Goal: Task Accomplishment & Management: Manage account settings

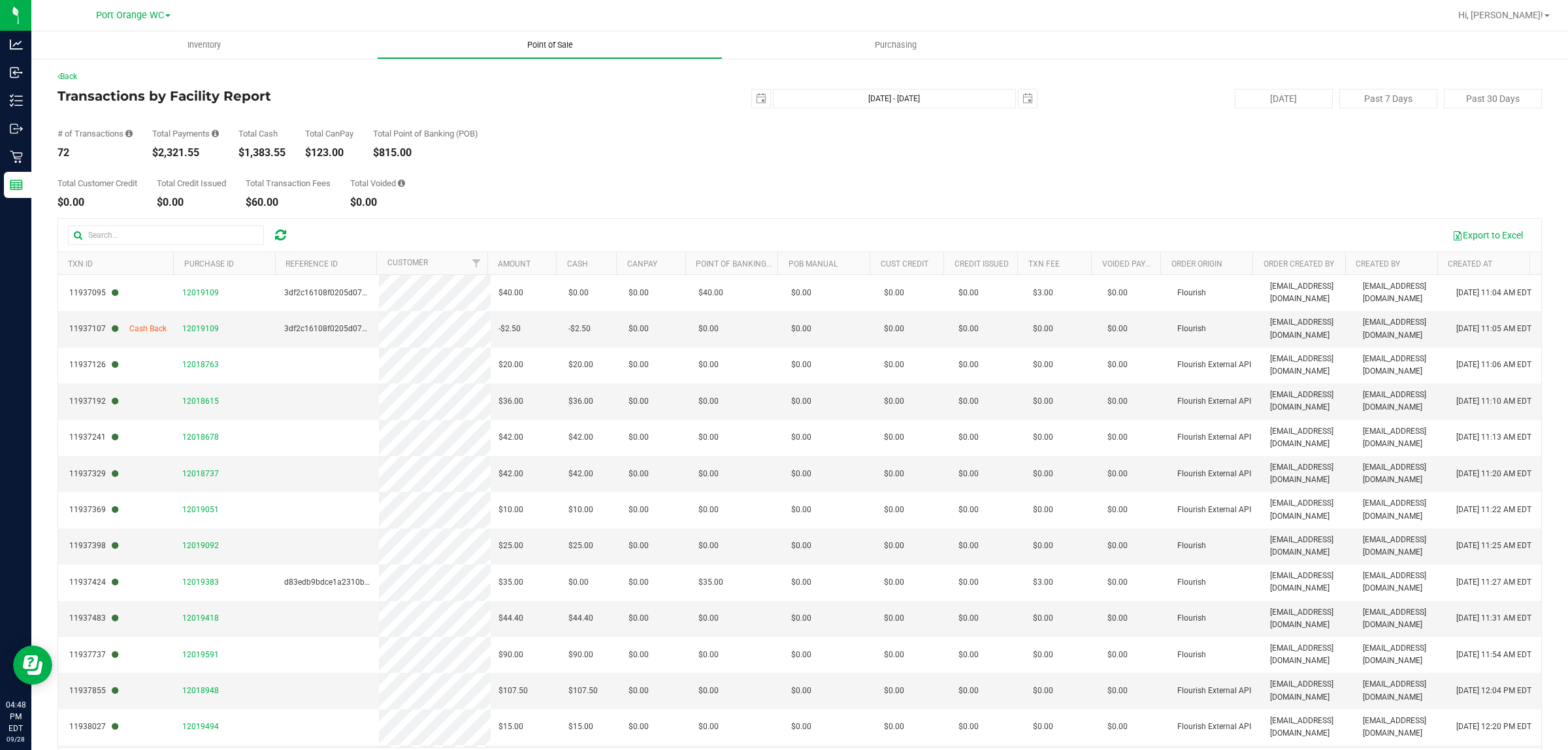
click at [530, 44] on span "Point of Sale" at bounding box center [550, 45] width 81 height 11
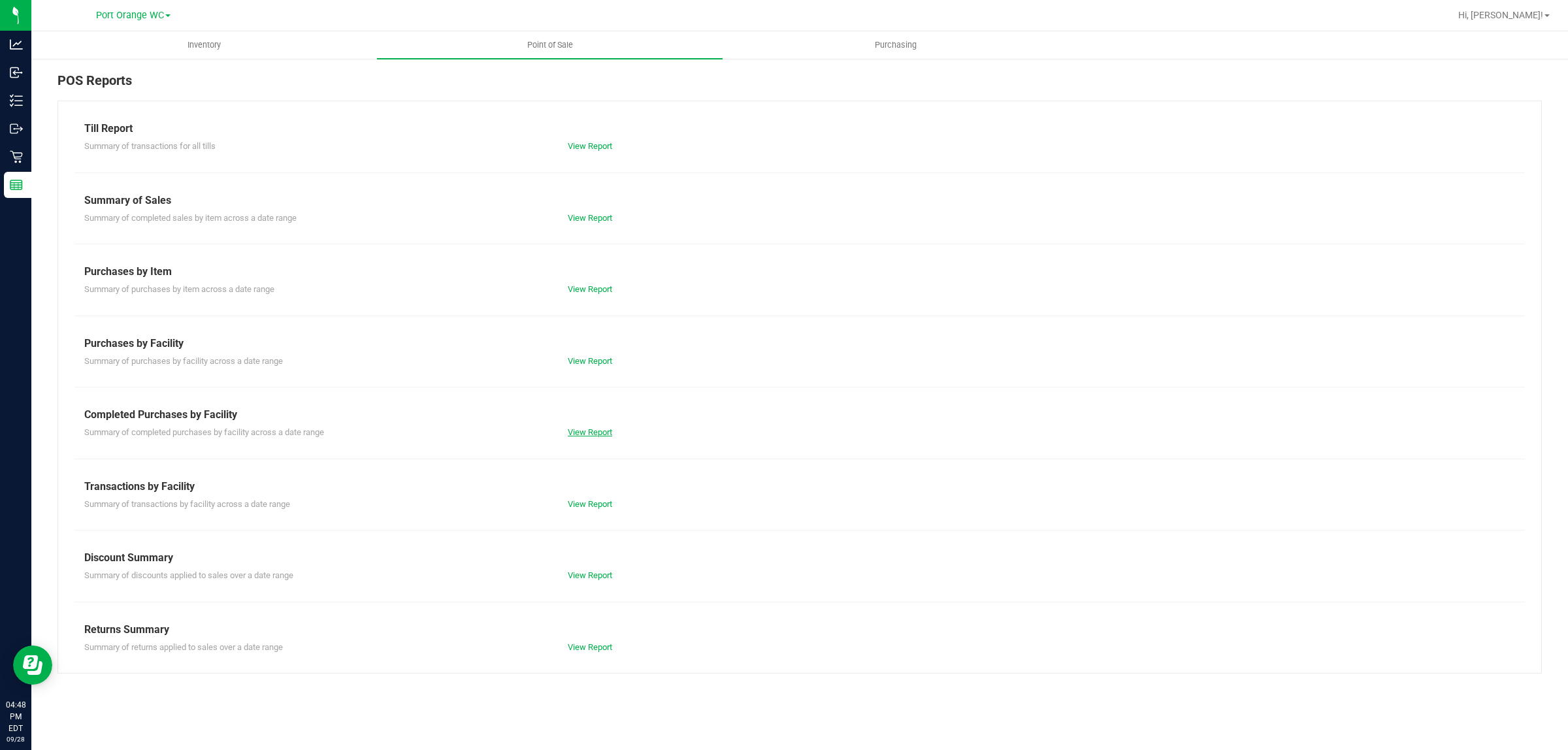
click at [592, 433] on link "View Report" at bounding box center [590, 432] width 45 height 10
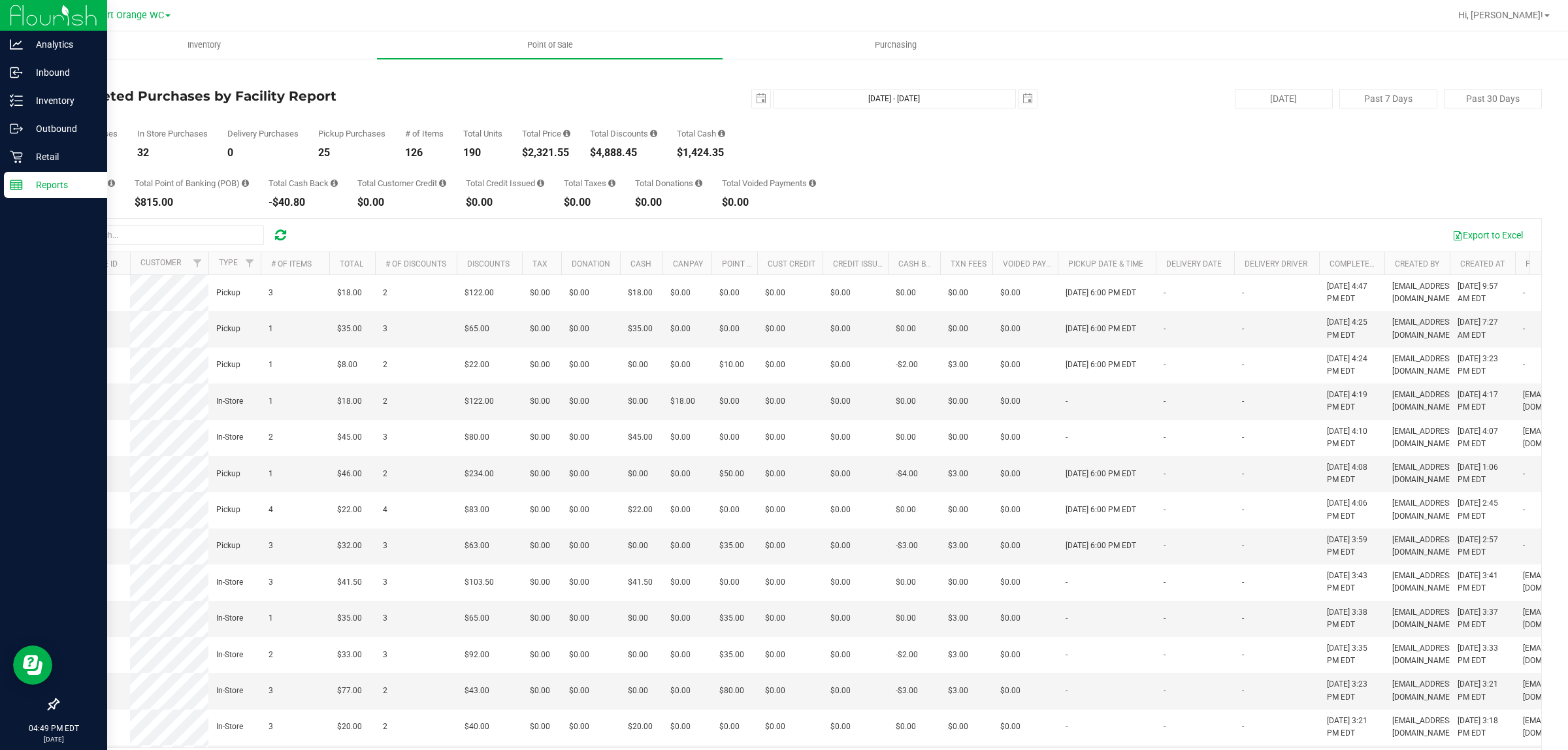
click at [54, 185] on p "Reports" at bounding box center [62, 185] width 78 height 15
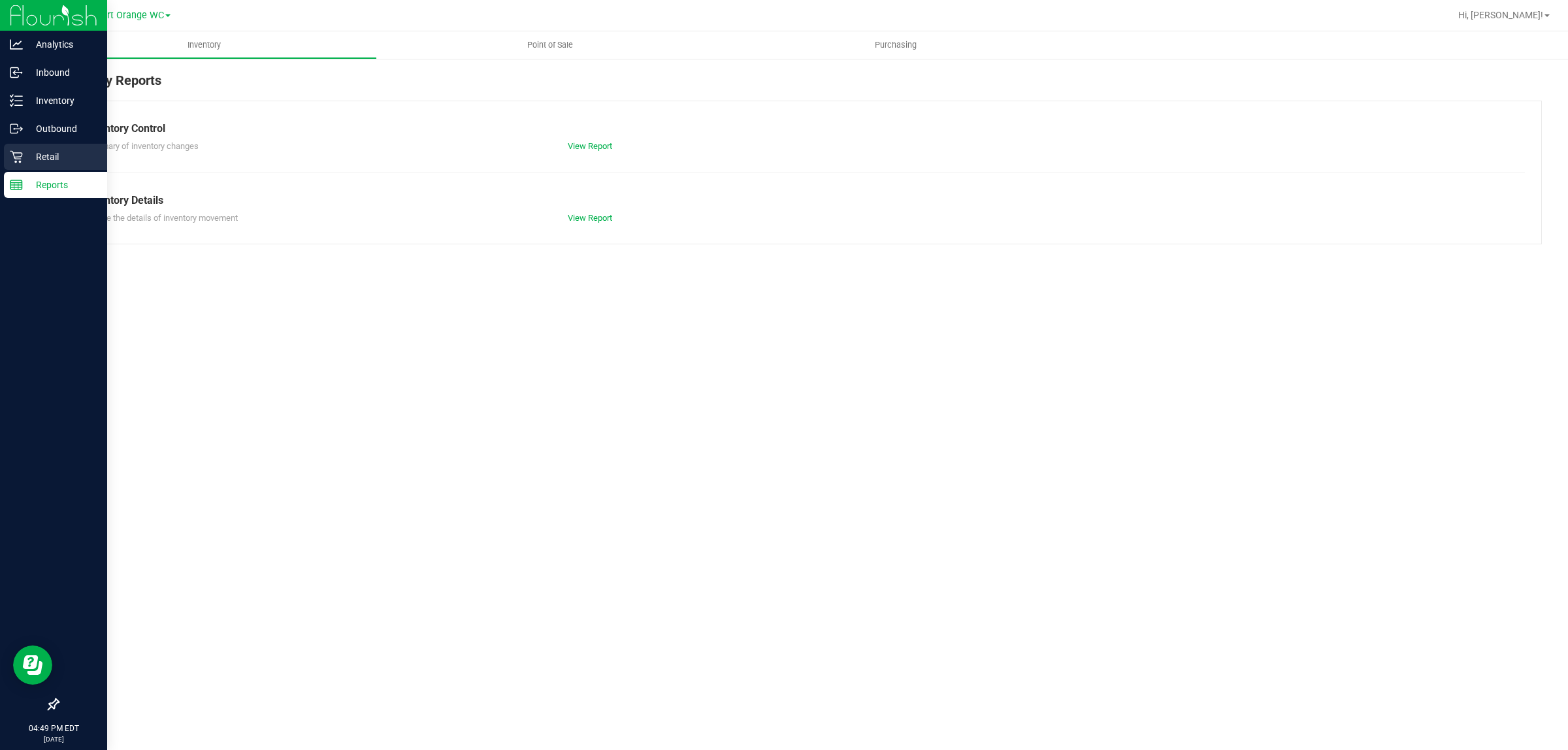
click at [51, 161] on p "Retail" at bounding box center [62, 156] width 78 height 15
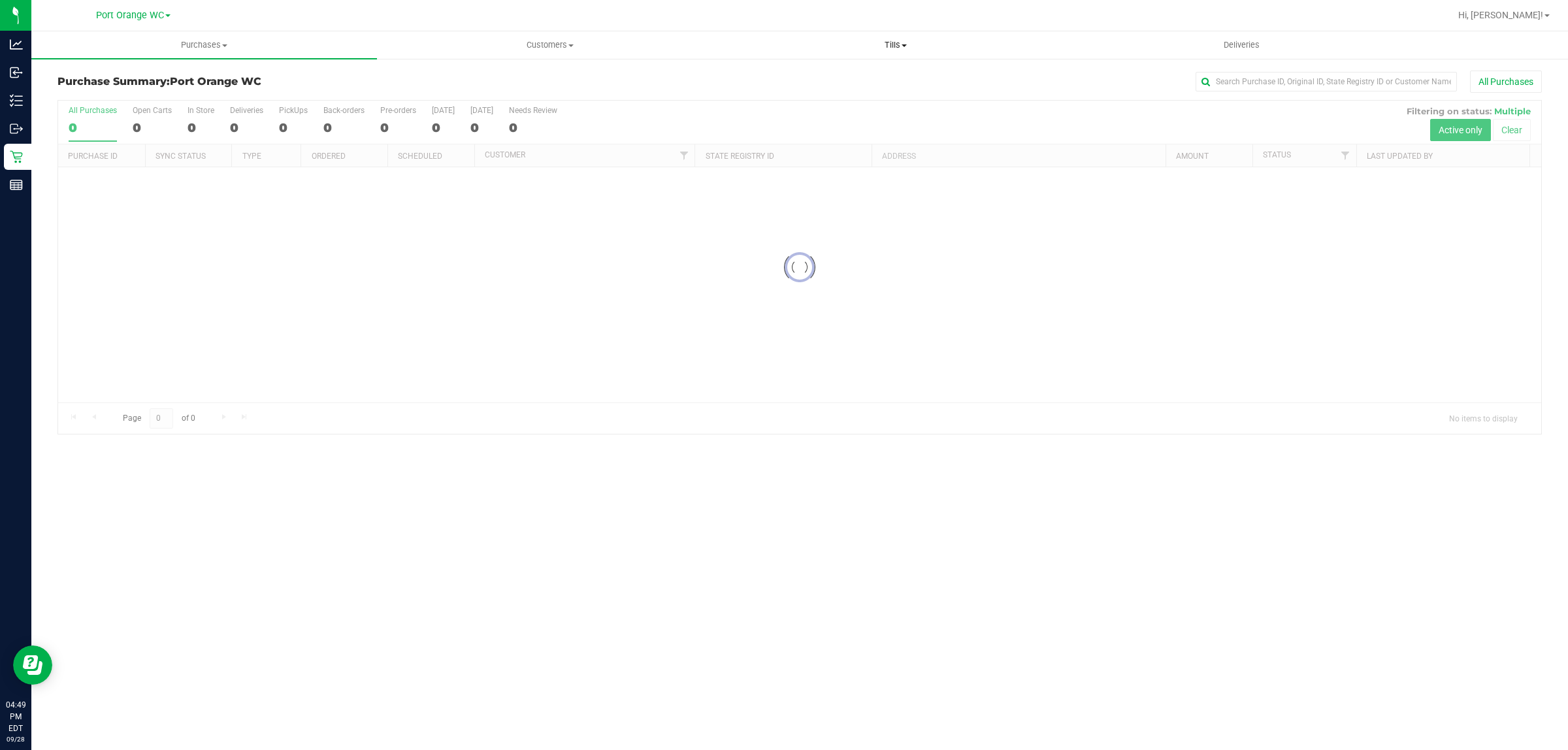
click at [896, 40] on span "Tills" at bounding box center [895, 45] width 345 height 11
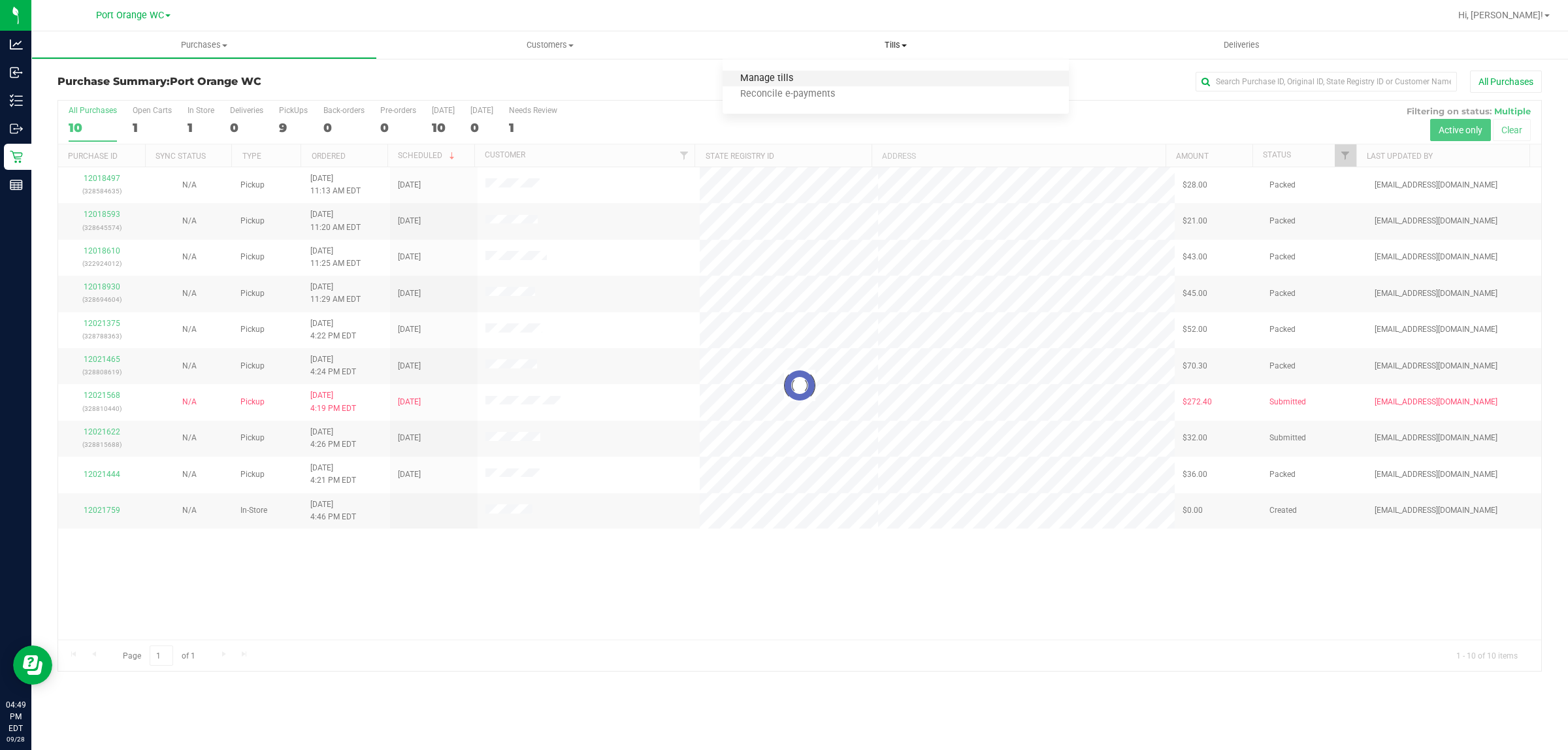
click at [787, 78] on span "Manage tills" at bounding box center [766, 79] width 88 height 11
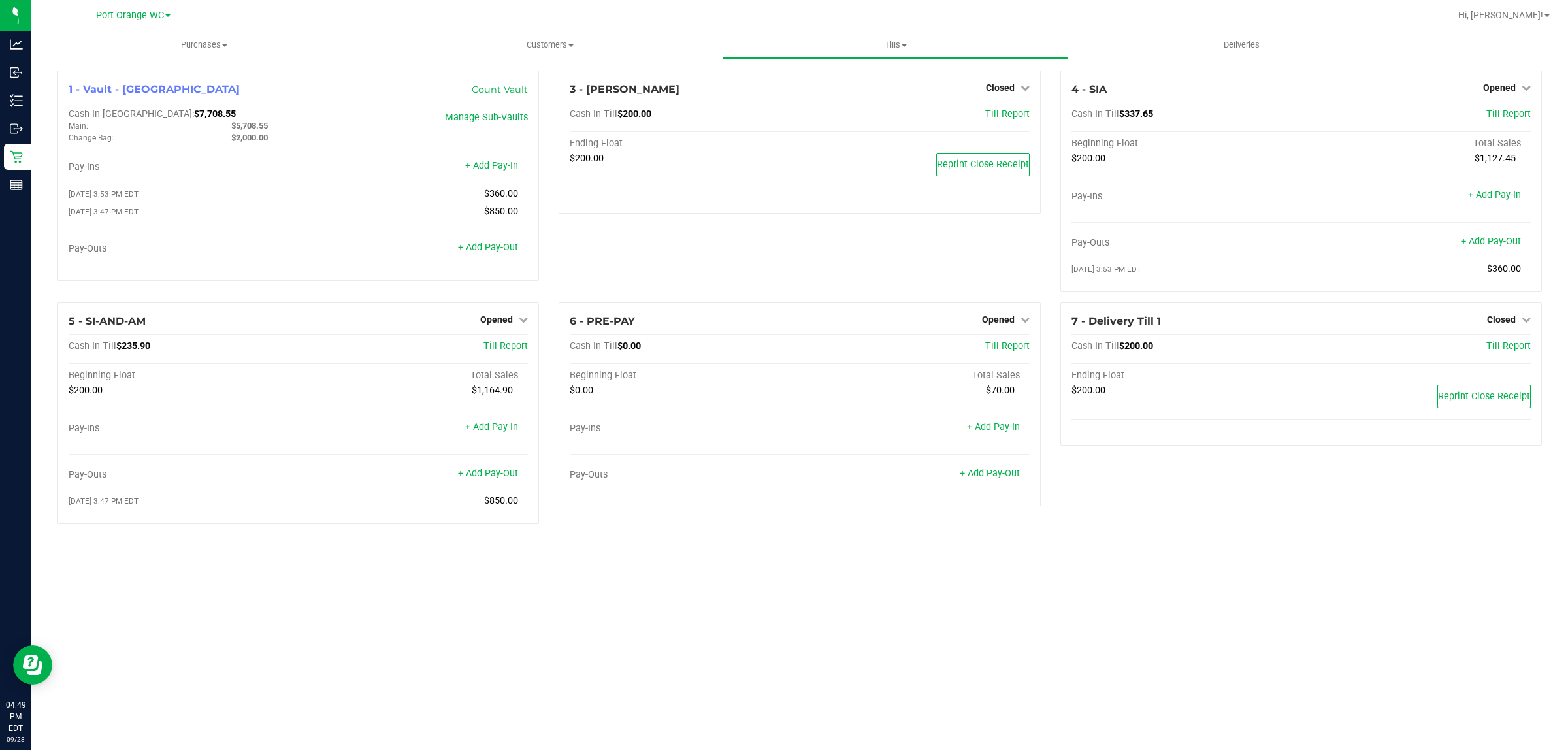
click at [665, 616] on div "Purchases Summary of purchases Fulfillment All purchases Customers All customer…" at bounding box center [800, 390] width 1537 height 719
click at [502, 319] on span "Opened" at bounding box center [496, 319] width 32 height 10
click at [505, 341] on div "Close Till" at bounding box center [498, 346] width 96 height 16
click at [504, 347] on link "Close Till" at bounding box center [498, 346] width 35 height 10
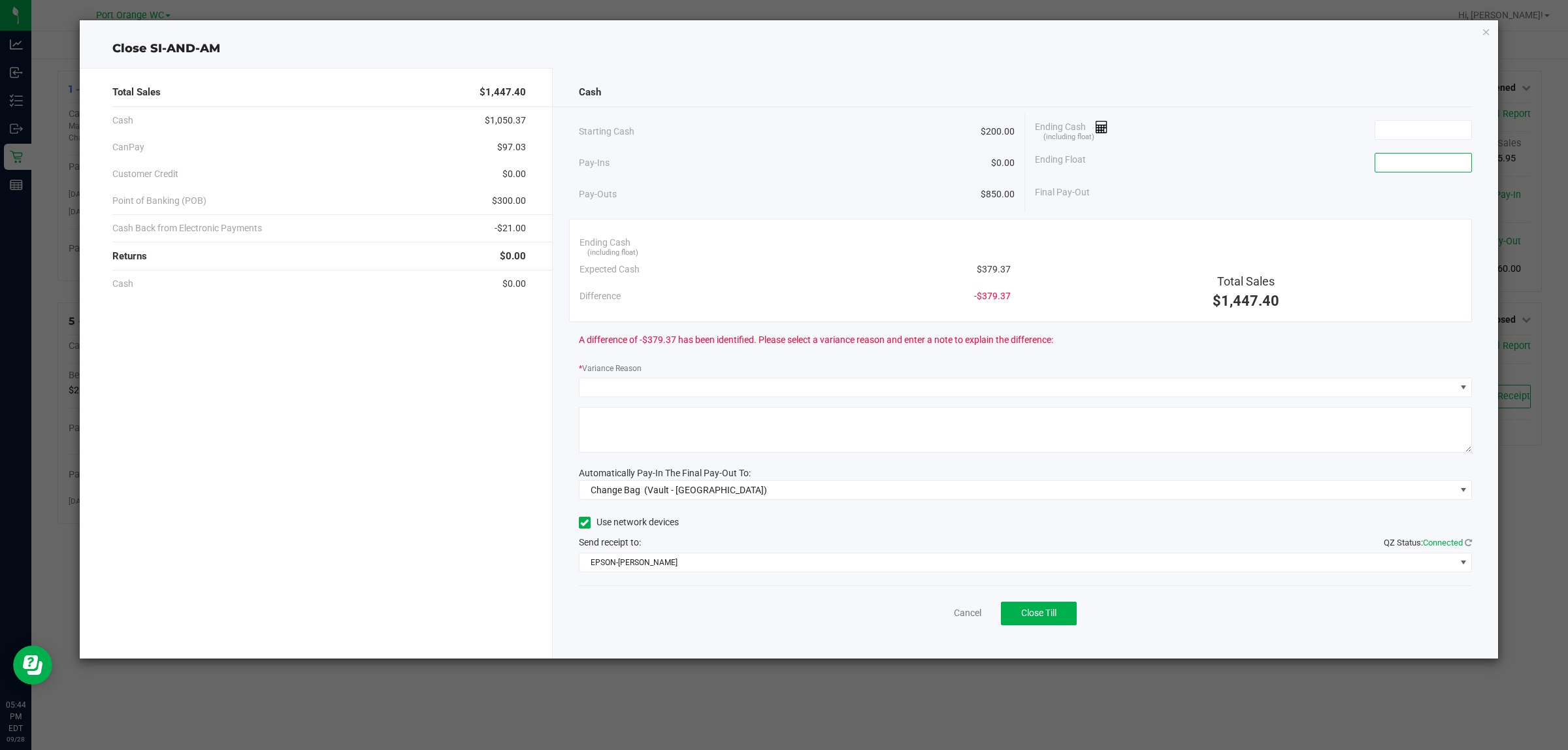
click at [1422, 164] on input at bounding box center [1423, 162] width 96 height 18
type input "$200.00"
click at [1311, 171] on div "Ending Float $200.00" at bounding box center [1254, 162] width 437 height 32
click at [972, 606] on div "Cancel Close Till" at bounding box center [1026, 610] width 894 height 51
click at [961, 617] on link "Cancel" at bounding box center [968, 613] width 28 height 13
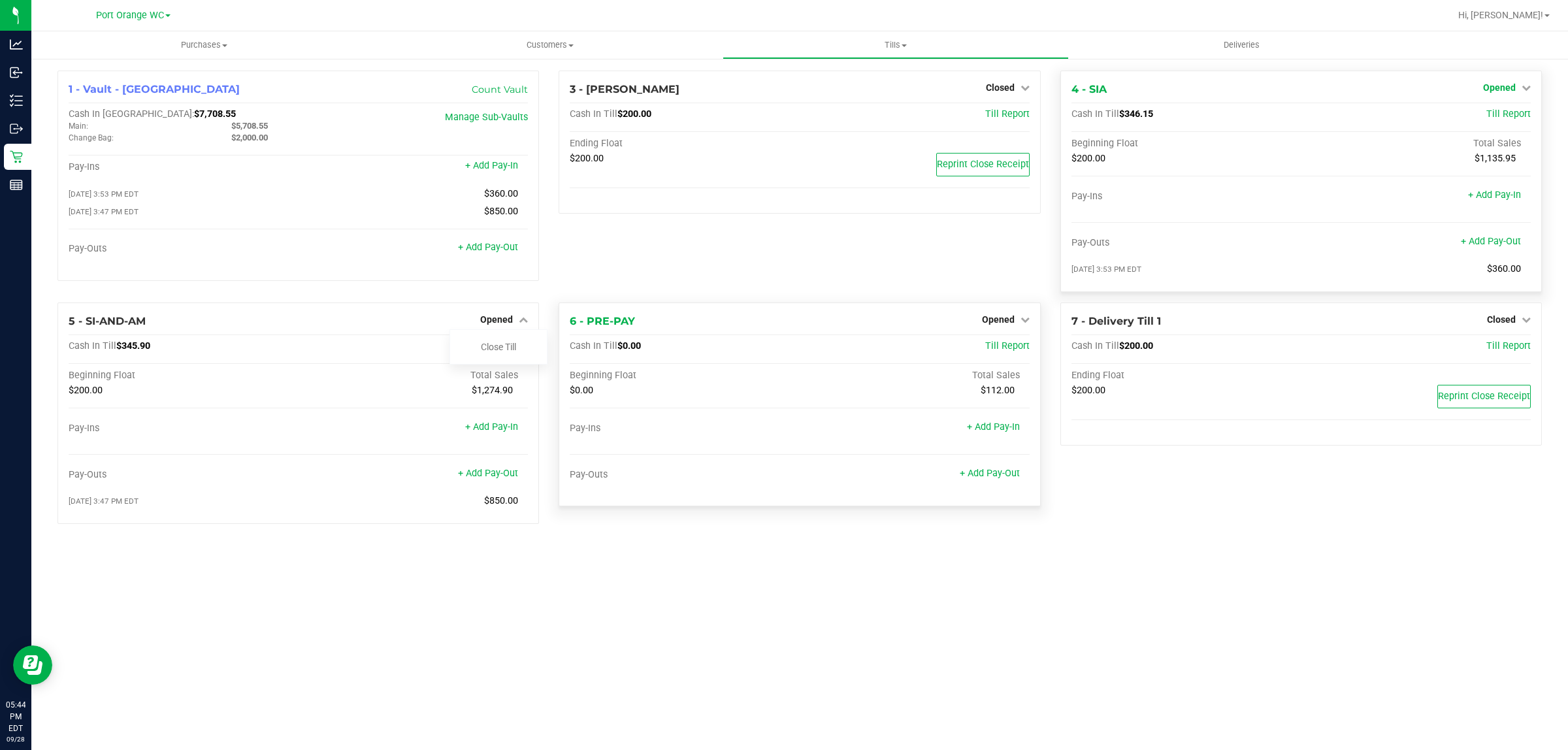
click at [1492, 87] on span "Opened" at bounding box center [1499, 87] width 32 height 10
click at [1495, 110] on link "Close Till" at bounding box center [1500, 115] width 35 height 10
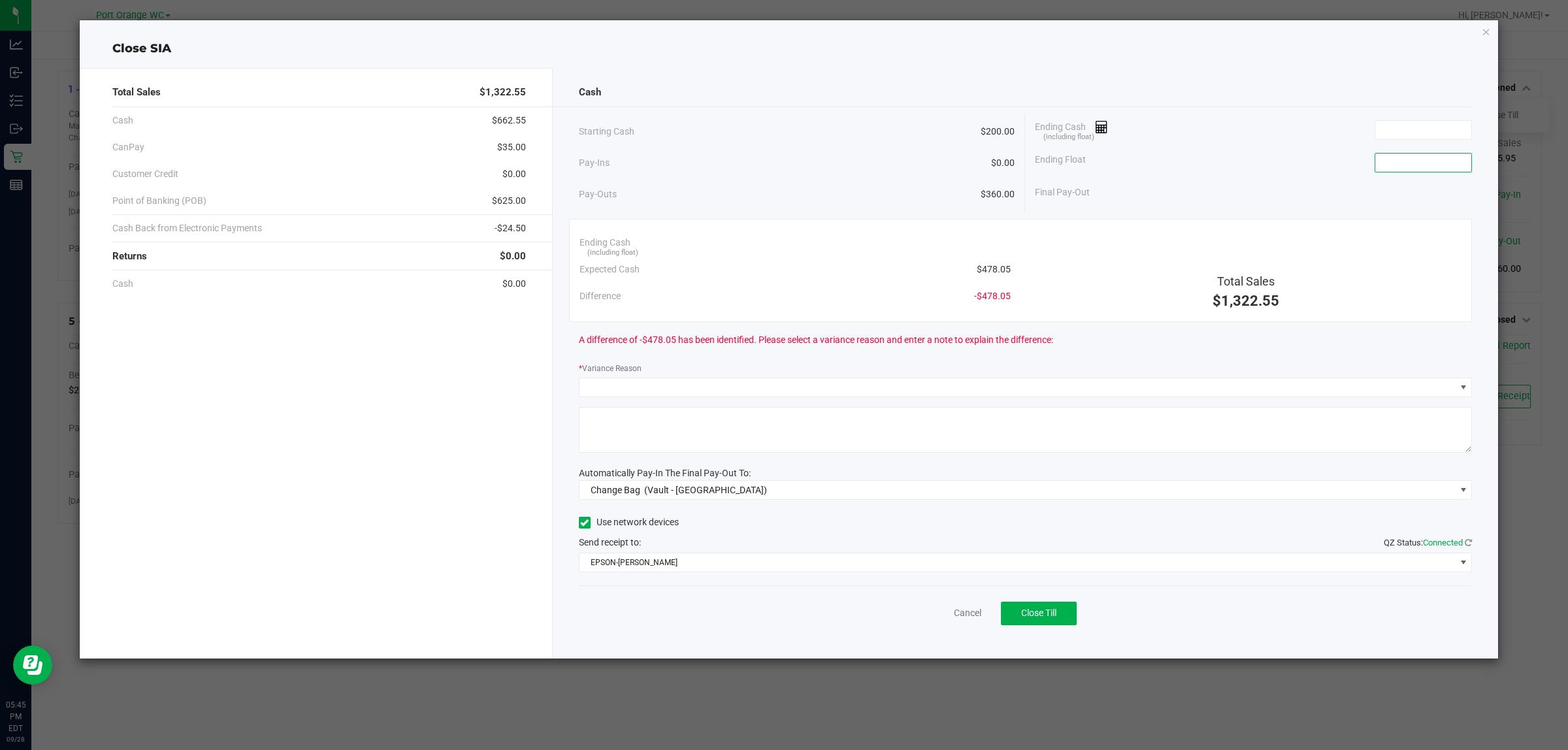
click at [1409, 163] on input at bounding box center [1423, 162] width 96 height 18
type input "$200.00"
click at [1248, 158] on div "Ending Float $200.00" at bounding box center [1254, 162] width 437 height 32
click at [1403, 133] on input at bounding box center [1423, 130] width 96 height 18
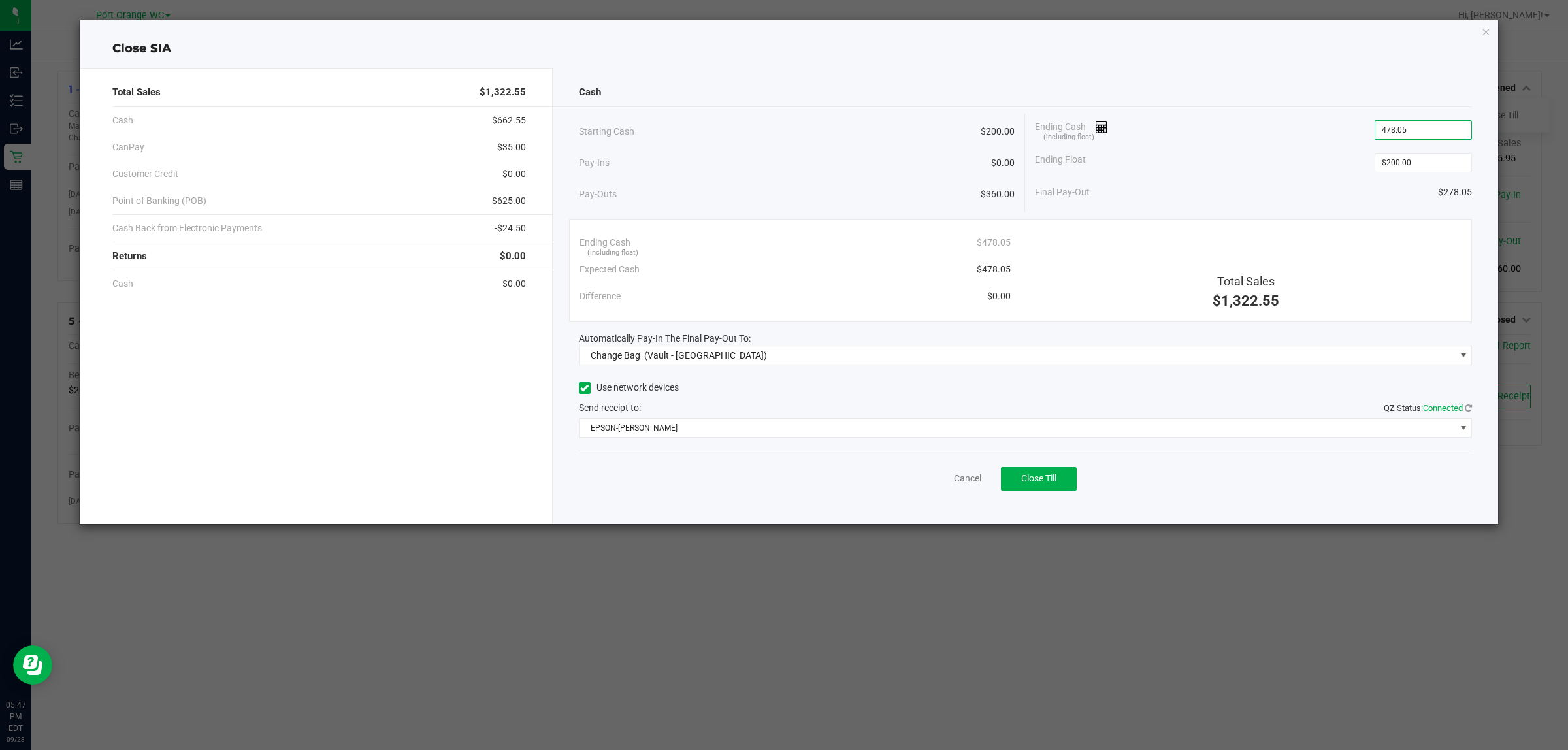
type input "$478.05"
click at [861, 201] on div "Pay-Outs $360.00" at bounding box center [797, 195] width 436 height 36
click at [773, 618] on ngb-modal-window "Close SIA Total Sales $1,322.55 Cash $662.55 CanPay $35.00 Customer Credit $0.0…" at bounding box center [788, 375] width 1578 height 750
click at [1480, 31] on div "Close SIA Total Sales $1,322.55 Cash $662.55 CanPay $35.00 Customer Credit $0.0…" at bounding box center [789, 272] width 1419 height 504
click at [1485, 30] on icon "button" at bounding box center [1487, 31] width 10 height 15
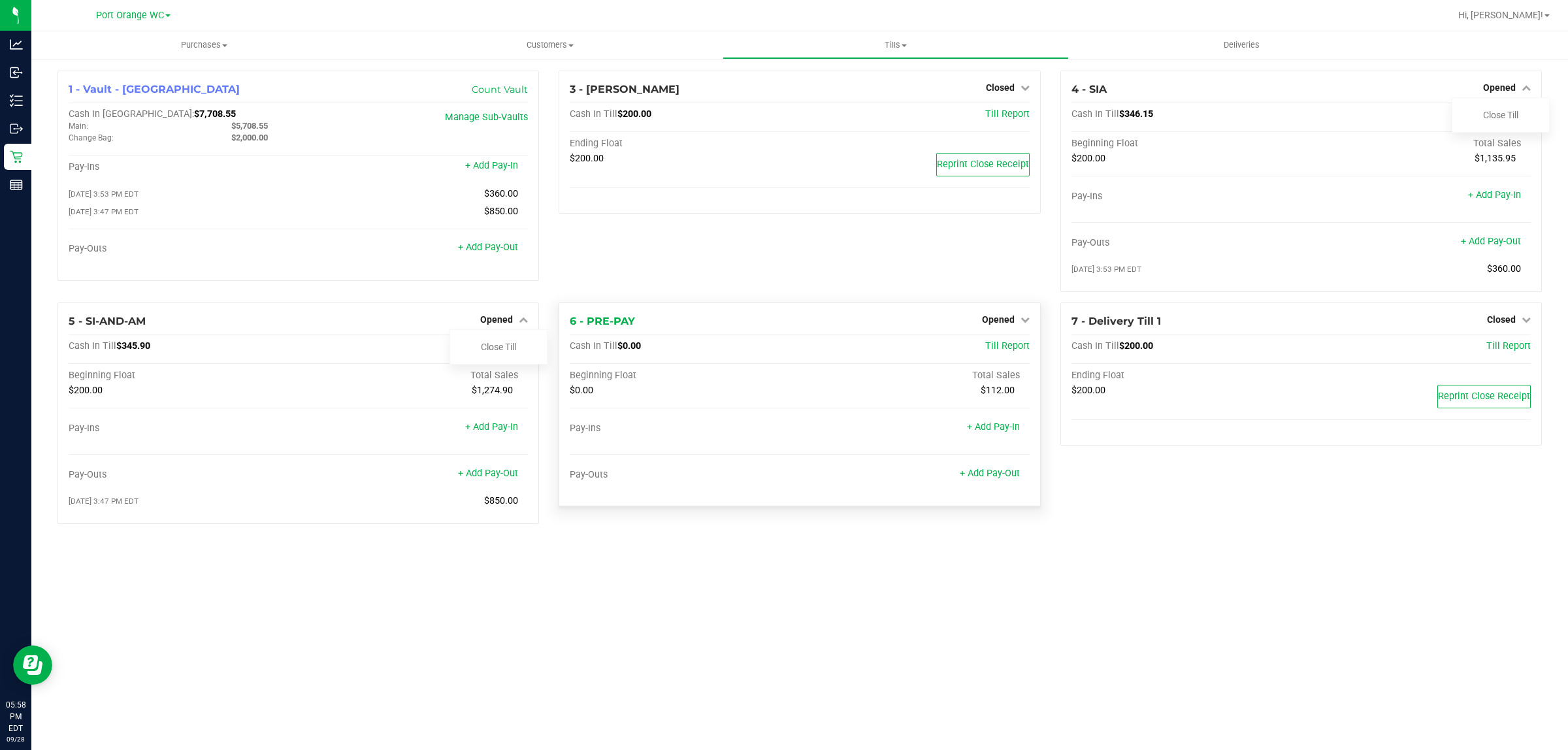
click at [785, 602] on div "Purchases Summary of purchases Fulfillment All purchases Customers All customer…" at bounding box center [800, 390] width 1537 height 719
click at [1014, 316] on link "Opened" at bounding box center [1006, 319] width 48 height 10
click at [1515, 86] on span "Opened" at bounding box center [1499, 87] width 32 height 10
click at [1501, 111] on link "Close Till" at bounding box center [1500, 115] width 35 height 10
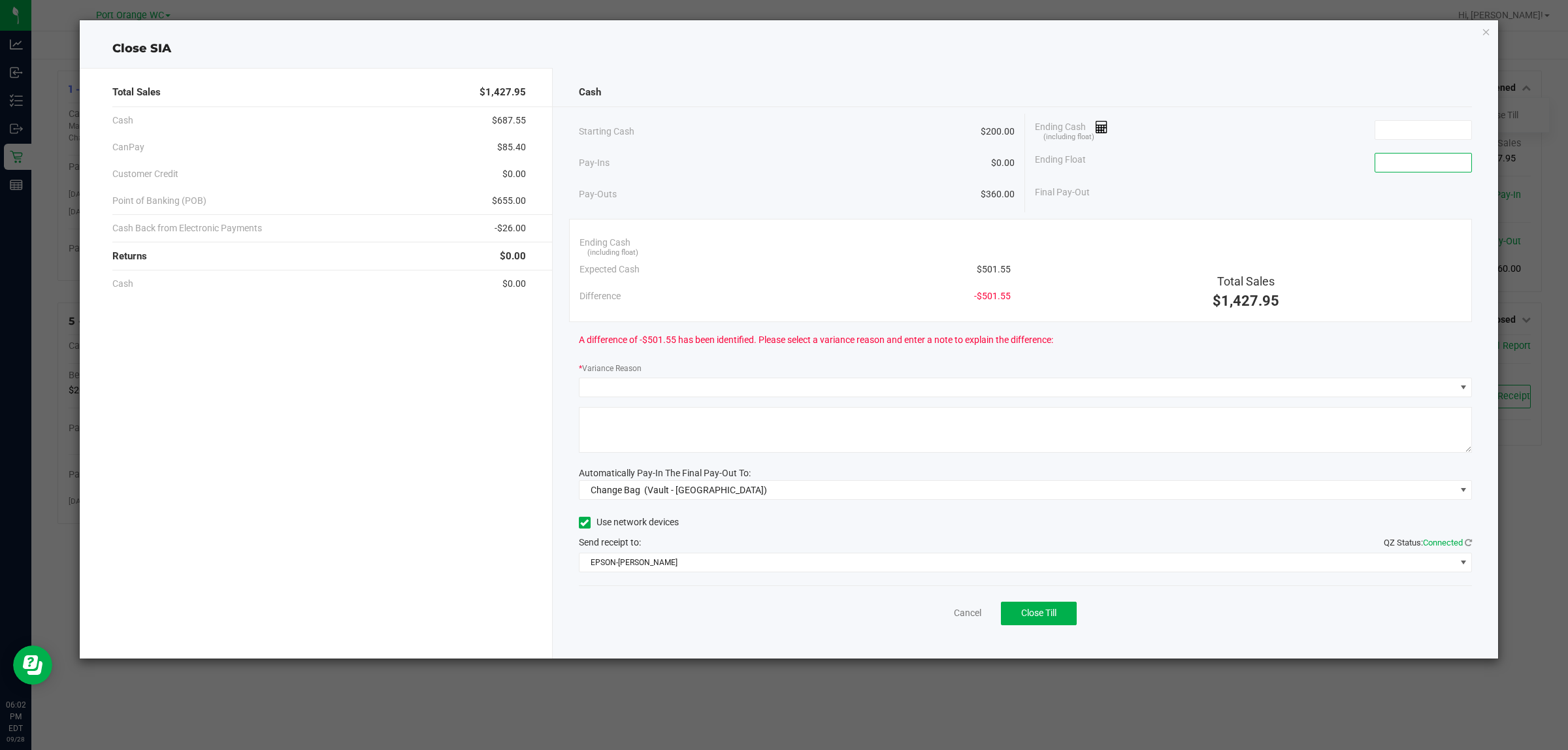
click at [1411, 164] on input at bounding box center [1423, 162] width 96 height 18
type input "$200.00"
click at [1374, 186] on div "Final Pay-Out -$200.00" at bounding box center [1254, 193] width 437 height 27
click at [1395, 132] on input at bounding box center [1423, 130] width 96 height 18
type input "2"
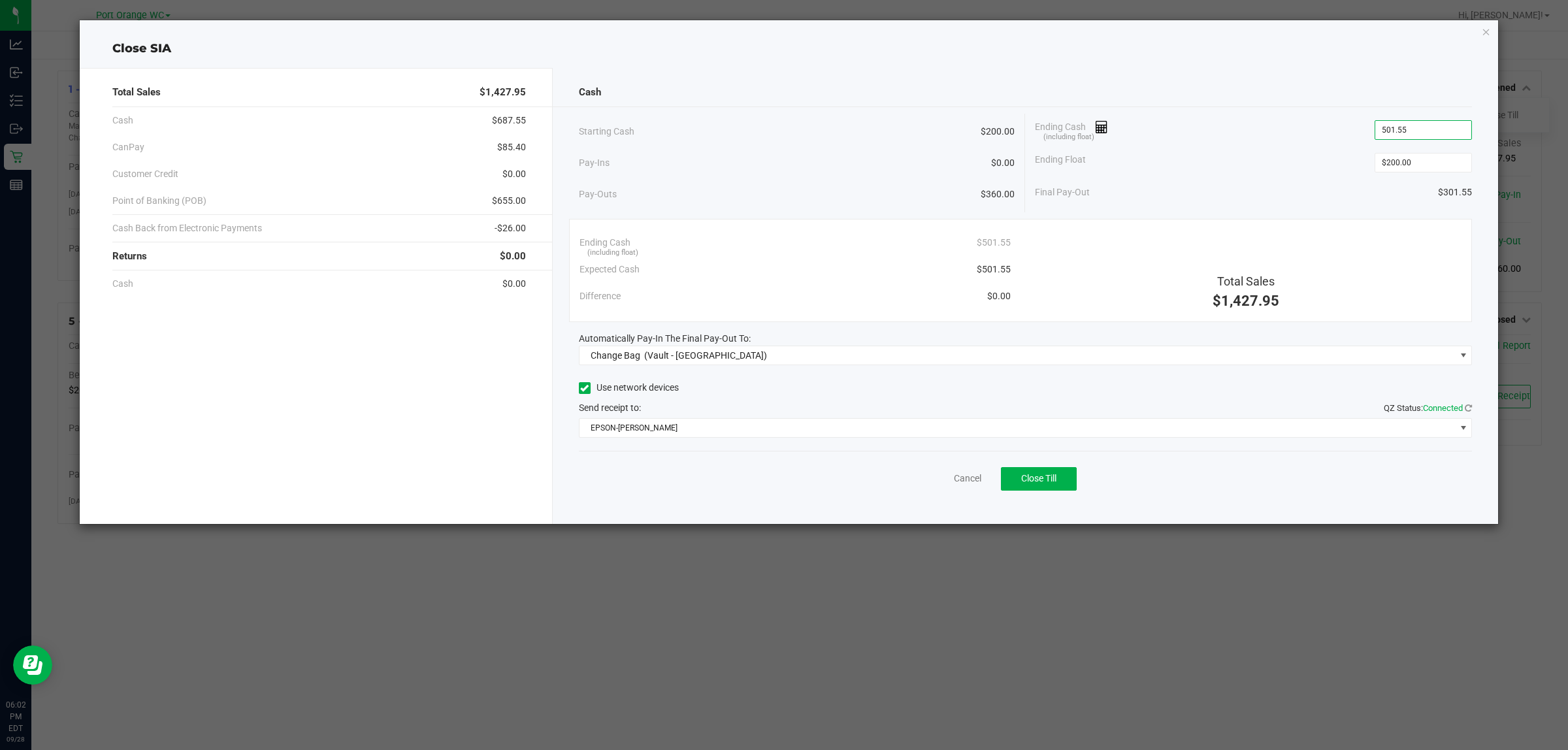
type input "$501.55"
click at [1284, 141] on div "Ending Cash (including float) $501.55" at bounding box center [1254, 130] width 437 height 32
click at [826, 354] on span "Change Bag (Vault - [GEOGRAPHIC_DATA])" at bounding box center [1017, 355] width 876 height 18
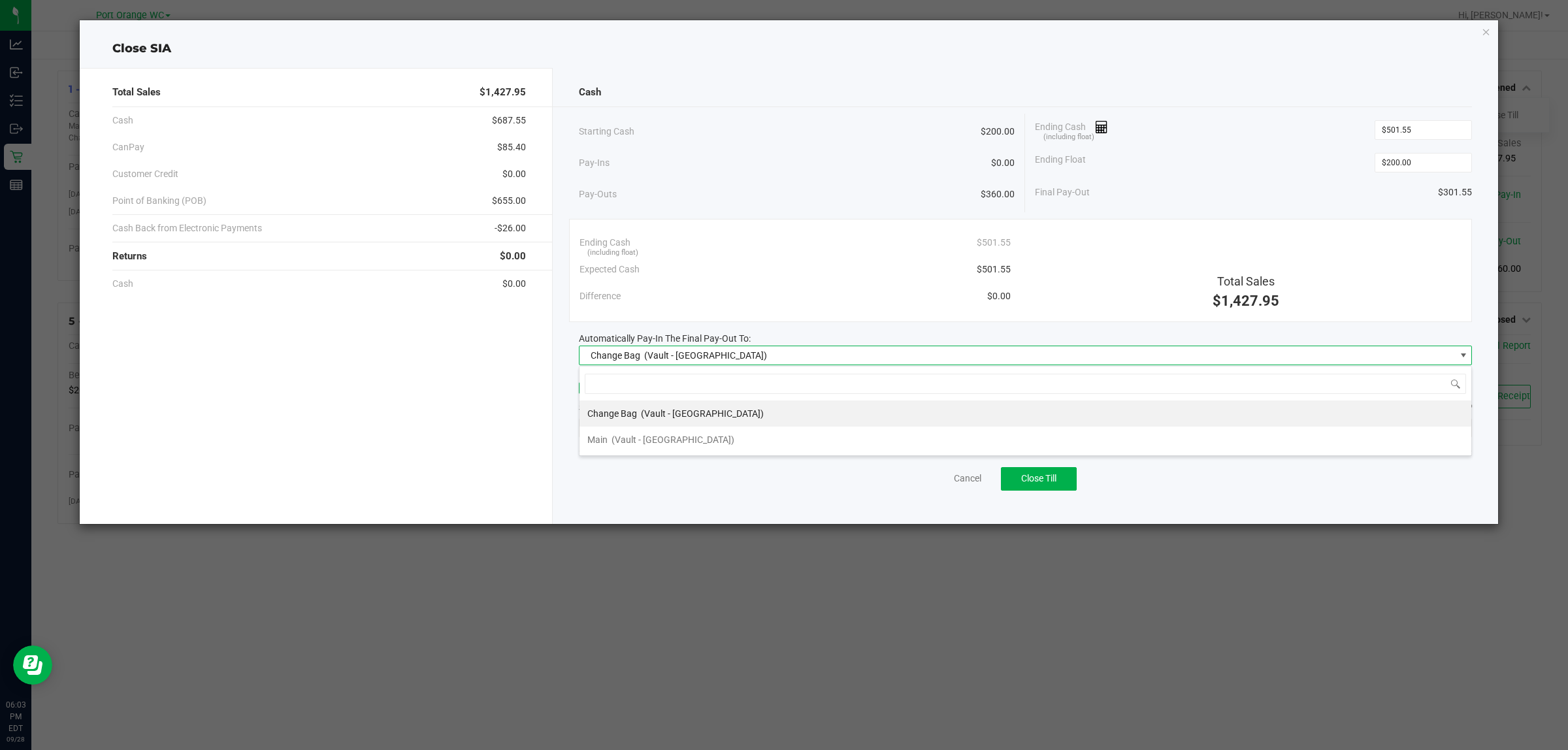
scroll to position [20, 893]
click at [625, 445] on span "(Vault - [GEOGRAPHIC_DATA])" at bounding box center [673, 439] width 123 height 10
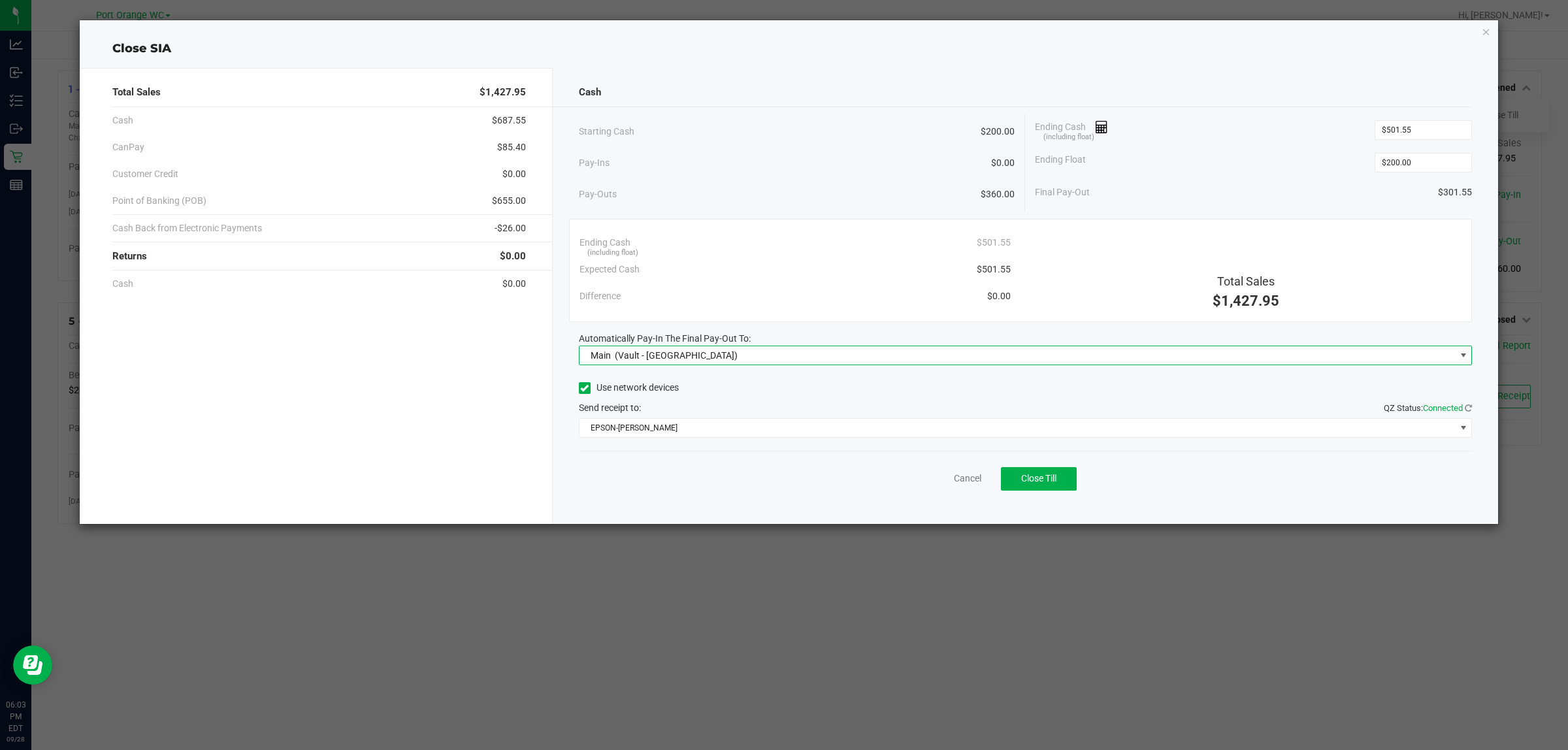
click at [783, 387] on div "Use network devices" at bounding box center [1026, 387] width 894 height 20
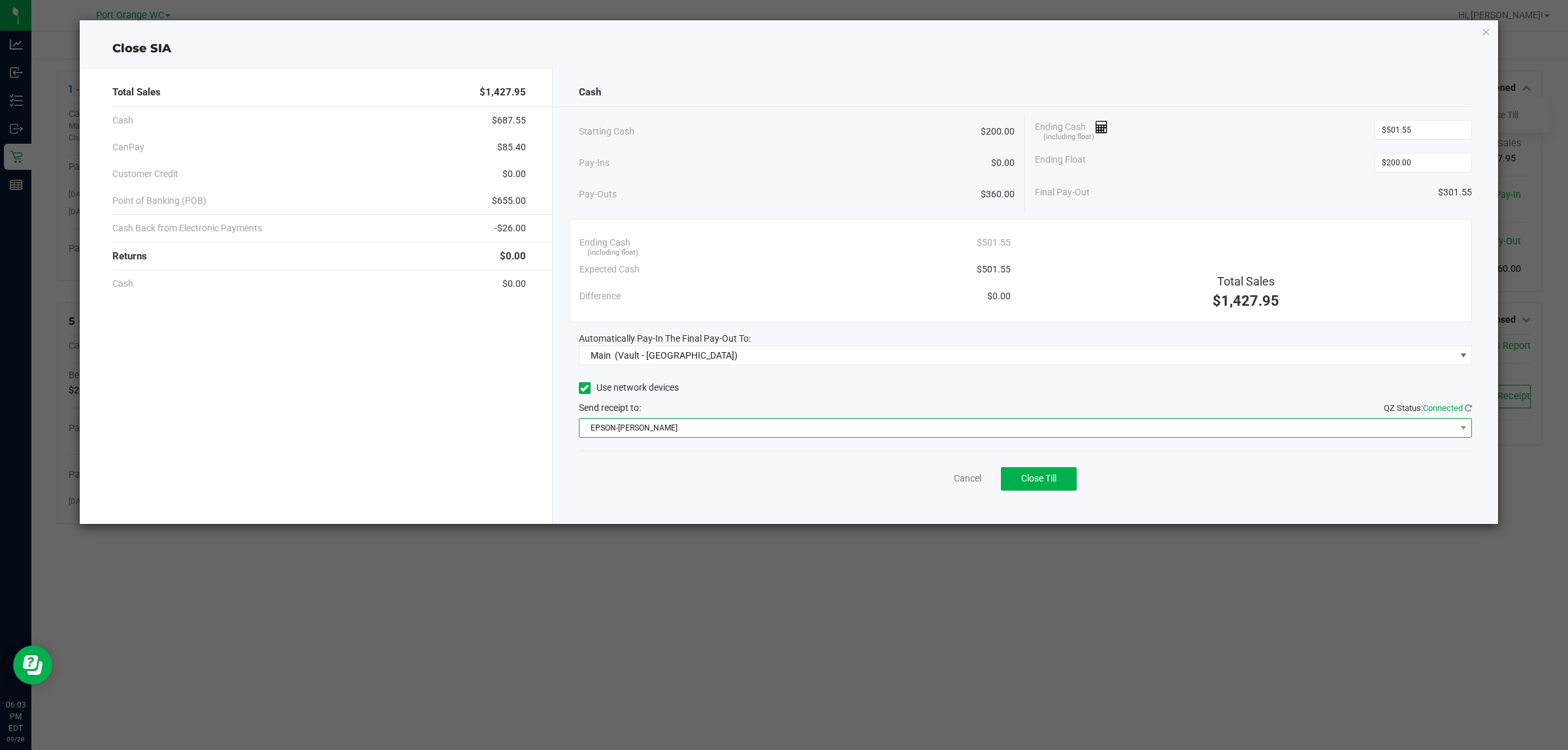
click at [719, 424] on span "EPSON-[PERSON_NAME]" at bounding box center [1017, 427] width 876 height 18
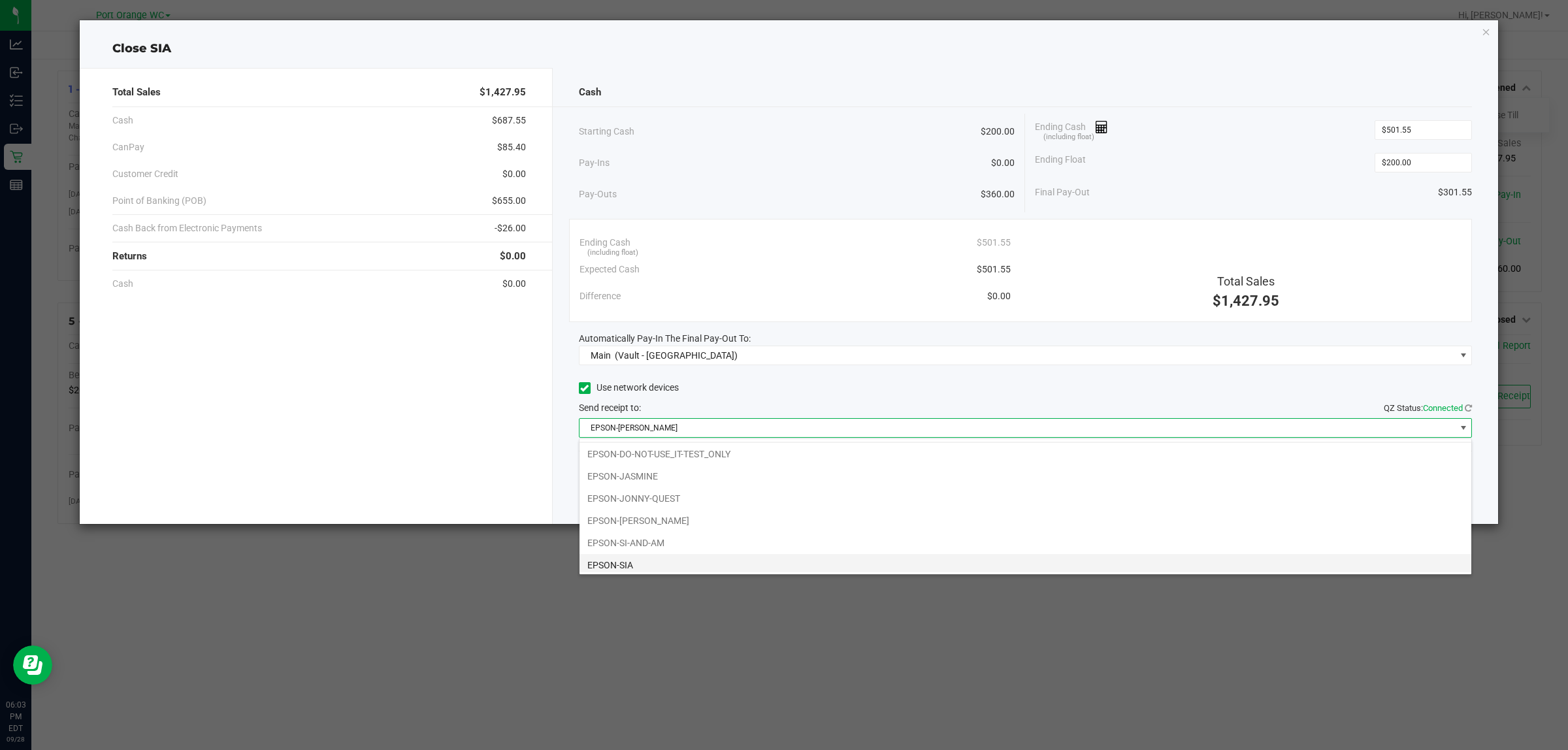
scroll to position [27, 0]
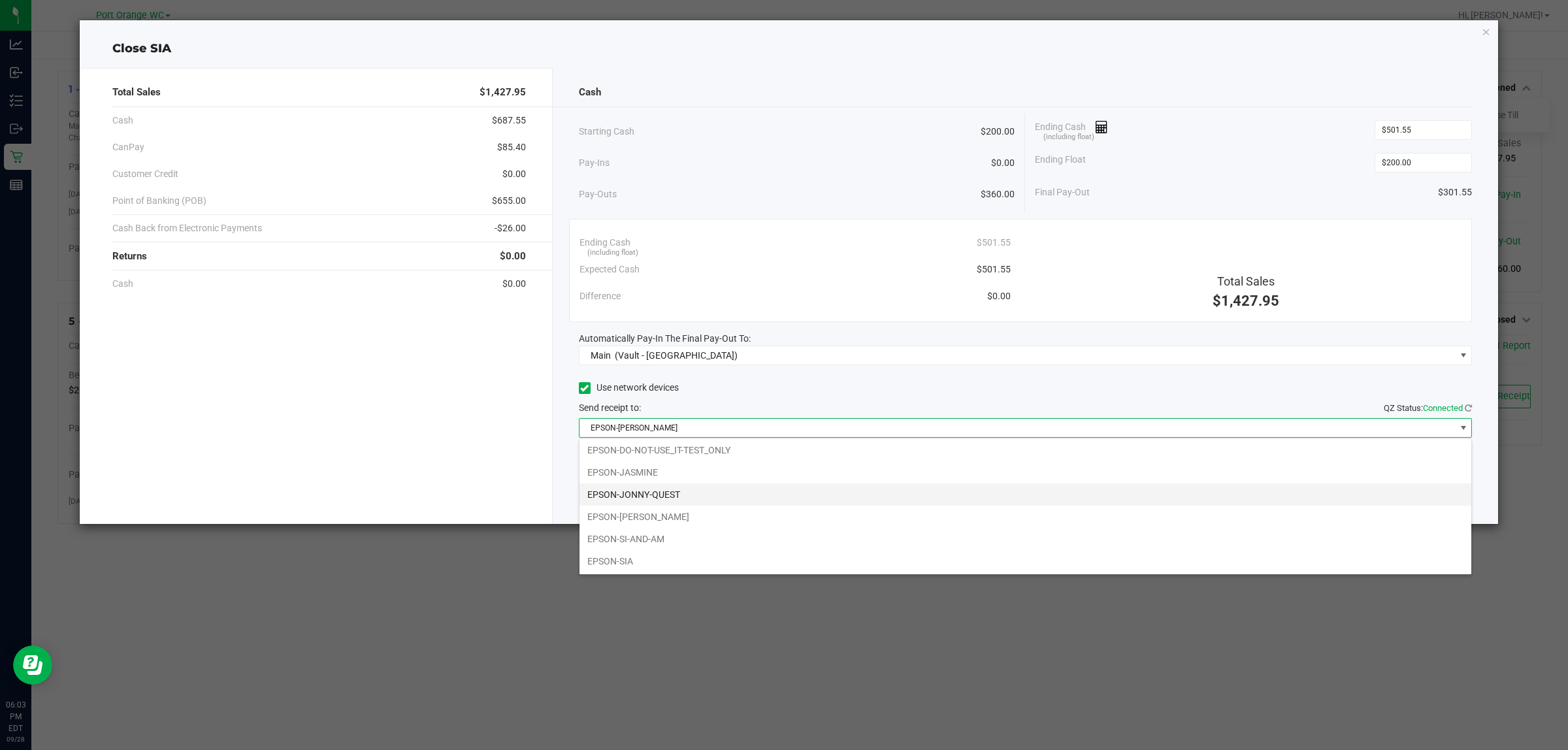
click at [659, 493] on li "EPSON-JONNY-QUEST" at bounding box center [1025, 494] width 892 height 22
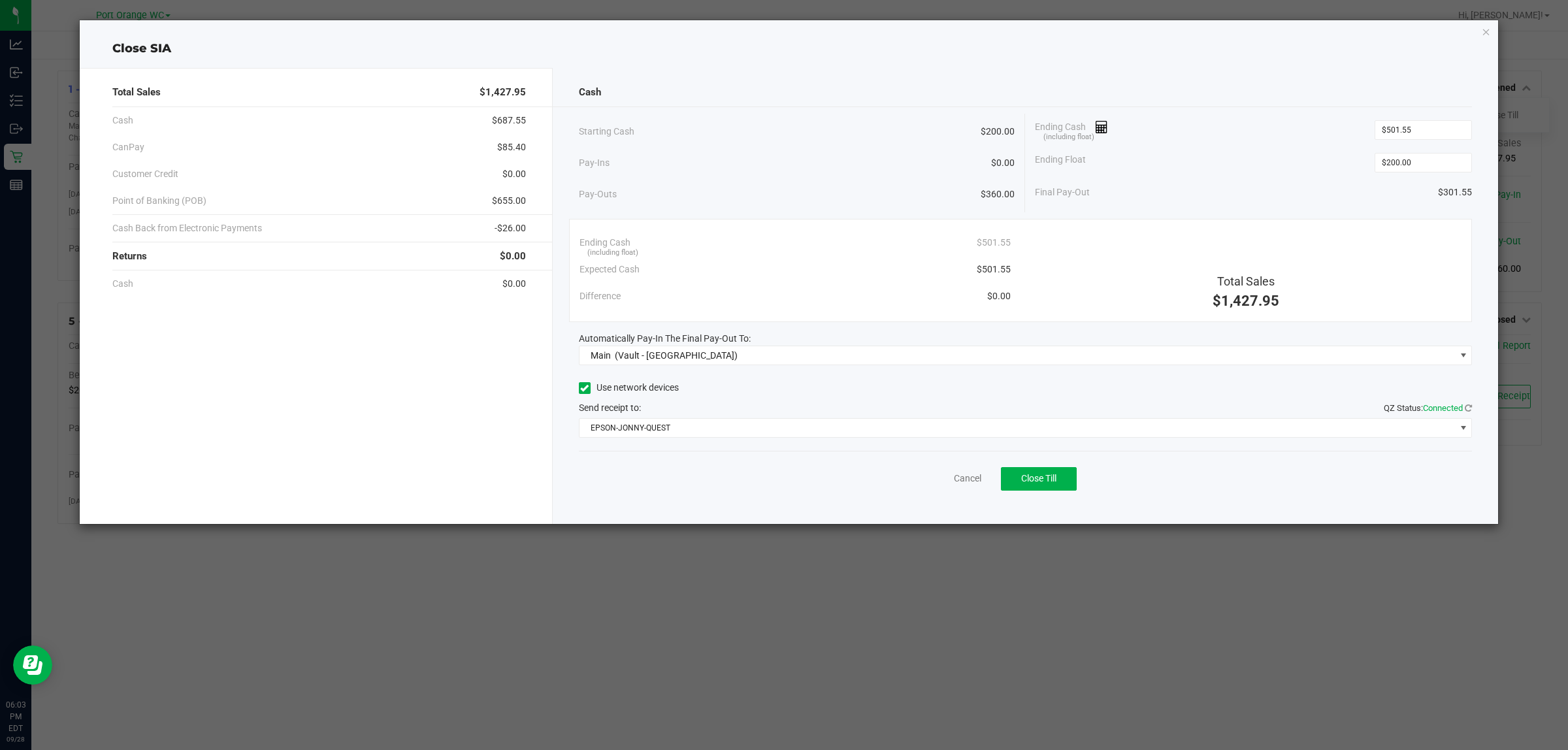
click at [635, 477] on div "Cancel Close Till" at bounding box center [1026, 475] width 894 height 51
click at [958, 479] on link "Cancel" at bounding box center [968, 478] width 28 height 13
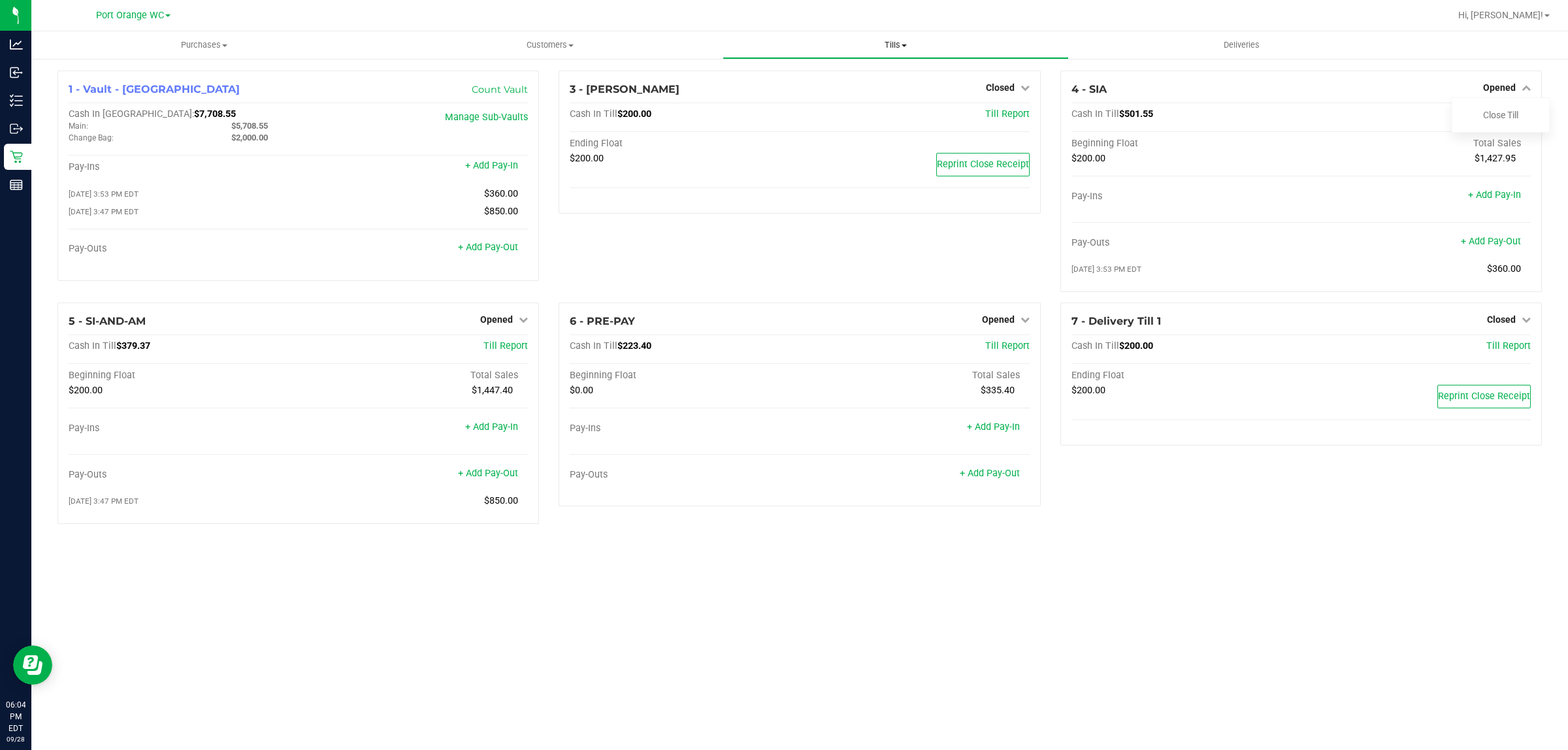
click at [902, 40] on span "Tills" at bounding box center [895, 45] width 345 height 11
click at [783, 79] on span "Manage tills" at bounding box center [766, 79] width 88 height 11
click at [1515, 79] on div "4 - SIA Opened Close Till Cash In Till $501.55 Till Report Beginning Float Tota…" at bounding box center [1301, 181] width 482 height 221
click at [1508, 90] on span "Opened" at bounding box center [1499, 87] width 32 height 10
click at [1493, 120] on link "Close Till" at bounding box center [1500, 115] width 35 height 10
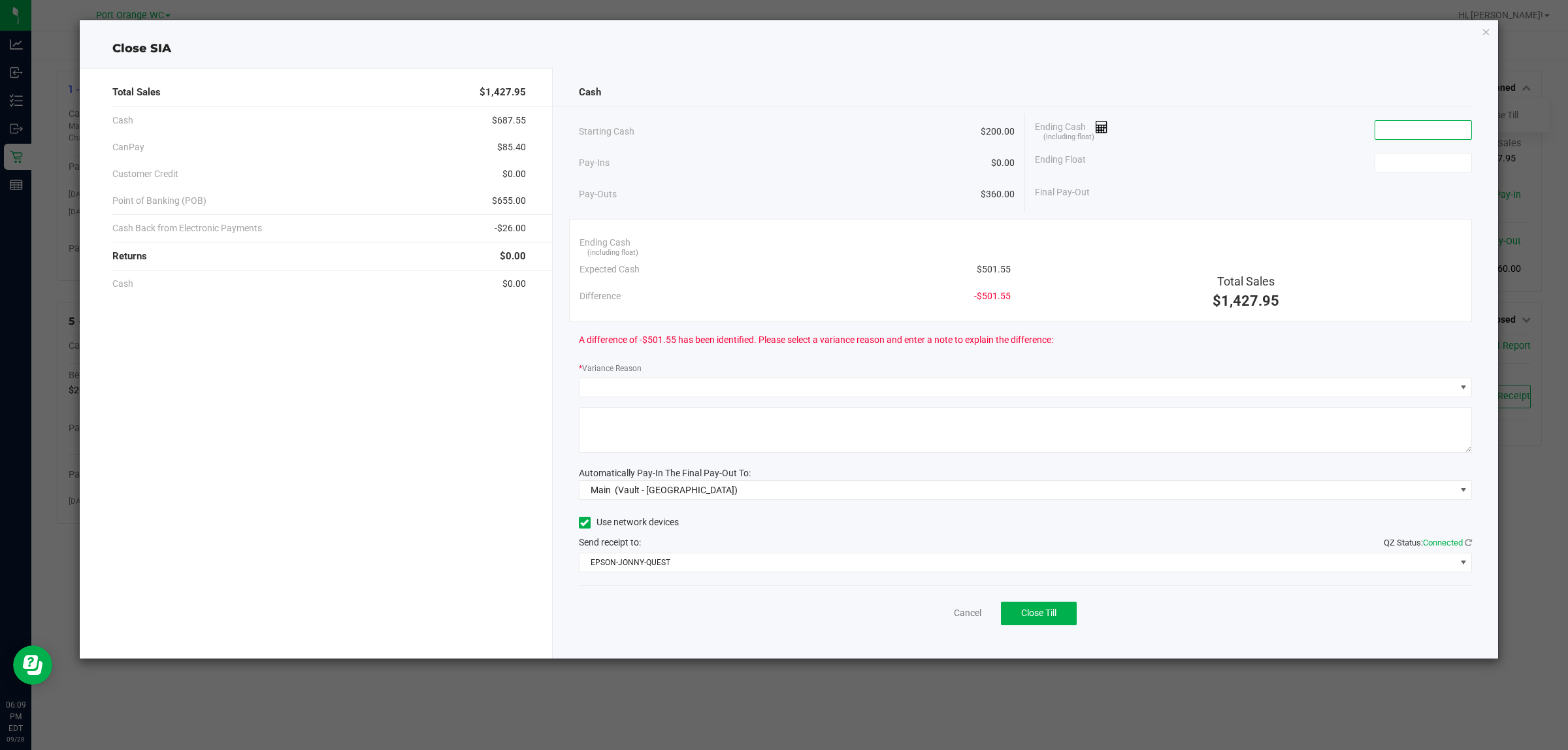
click at [1416, 125] on input at bounding box center [1423, 130] width 96 height 18
click at [1402, 125] on input at bounding box center [1423, 130] width 96 height 18
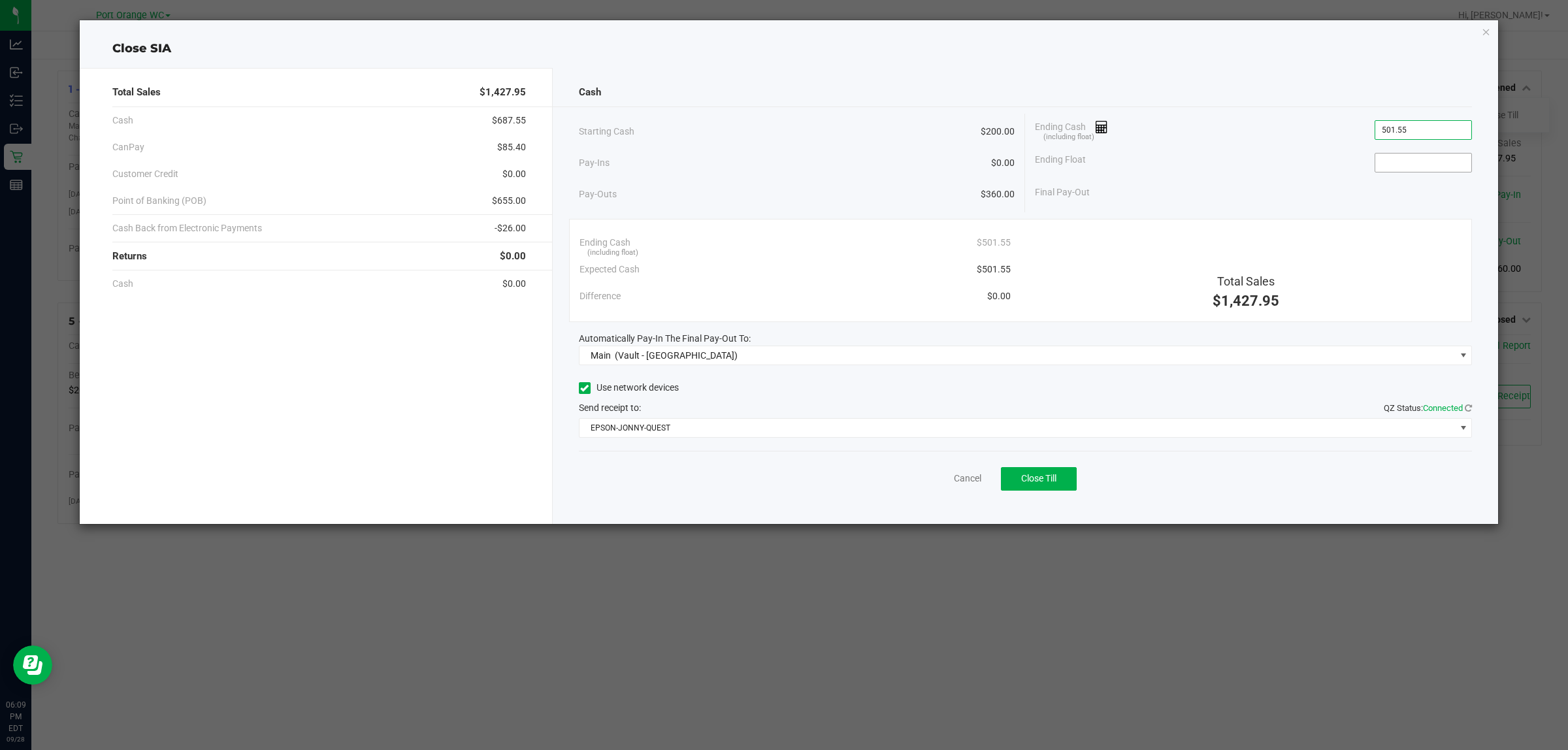
type input "$501.55"
click at [1409, 160] on input at bounding box center [1423, 162] width 96 height 18
type input "$200.00"
click at [1290, 157] on div "Ending Float $200.00" at bounding box center [1254, 162] width 437 height 32
click at [1250, 185] on div "Final Pay-Out $301.55" at bounding box center [1254, 193] width 437 height 27
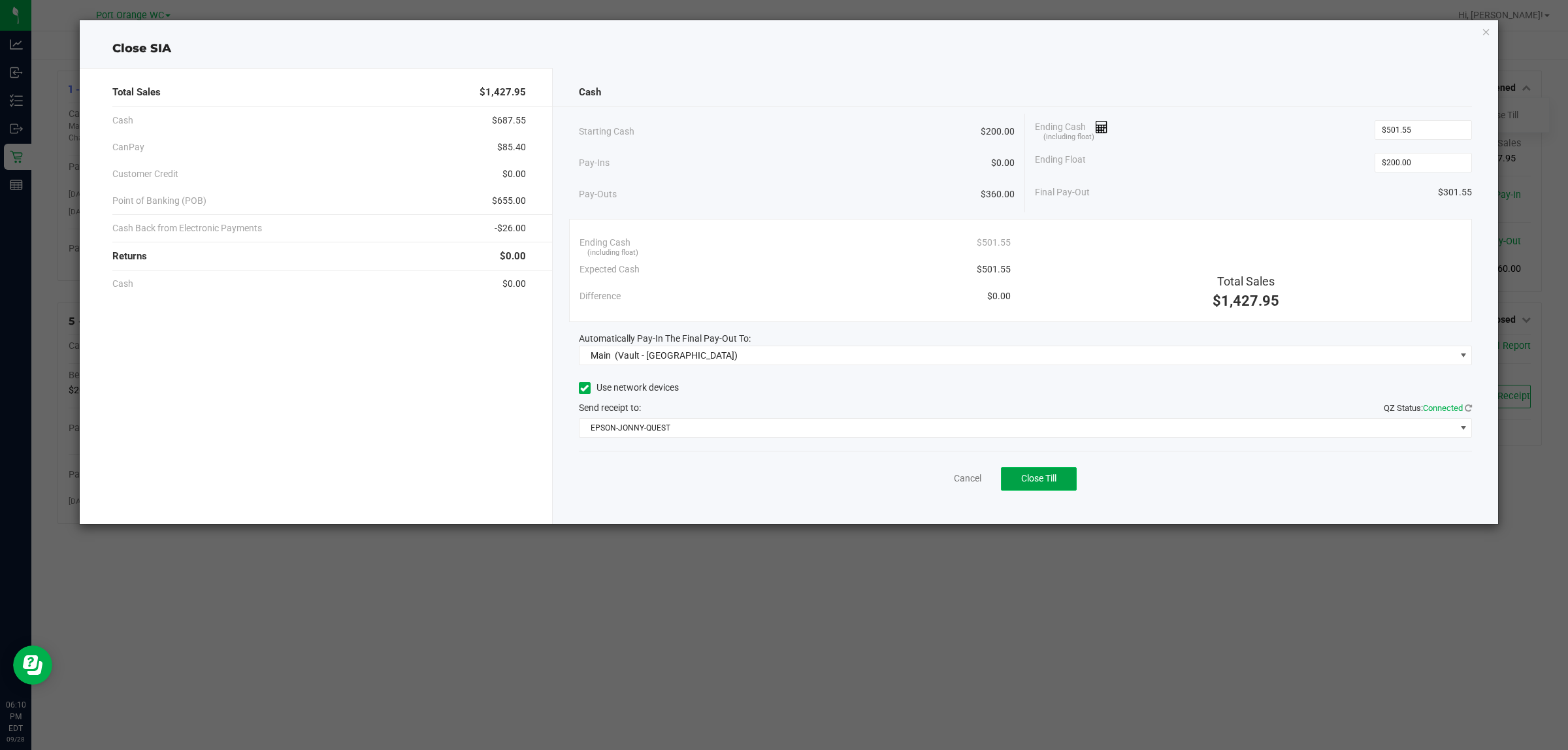
click at [1054, 475] on span "Close Till" at bounding box center [1038, 478] width 35 height 10
click at [1485, 30] on icon "button" at bounding box center [1487, 31] width 10 height 15
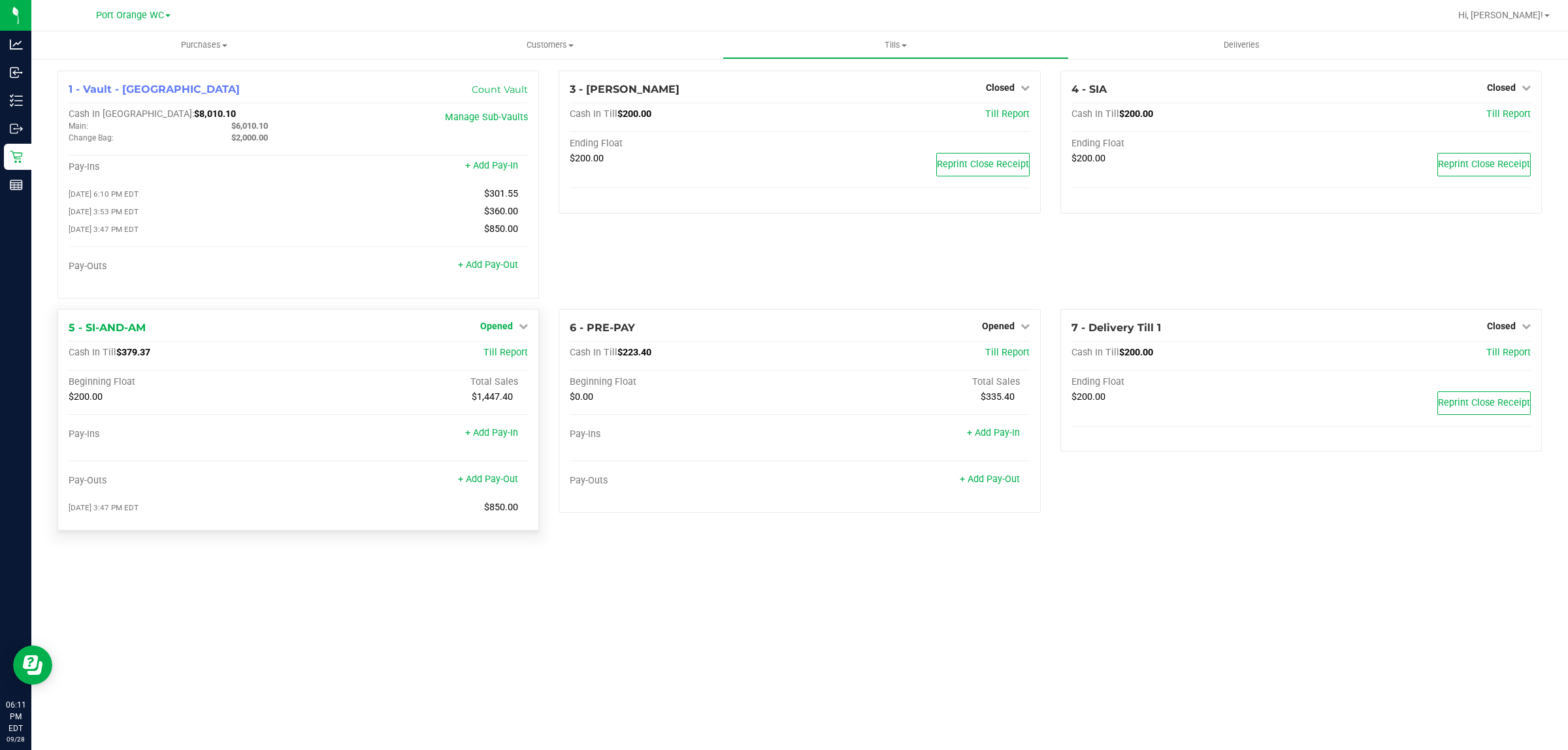
click at [509, 330] on span "Opened" at bounding box center [496, 325] width 32 height 10
click at [497, 355] on link "Close Till" at bounding box center [498, 352] width 35 height 10
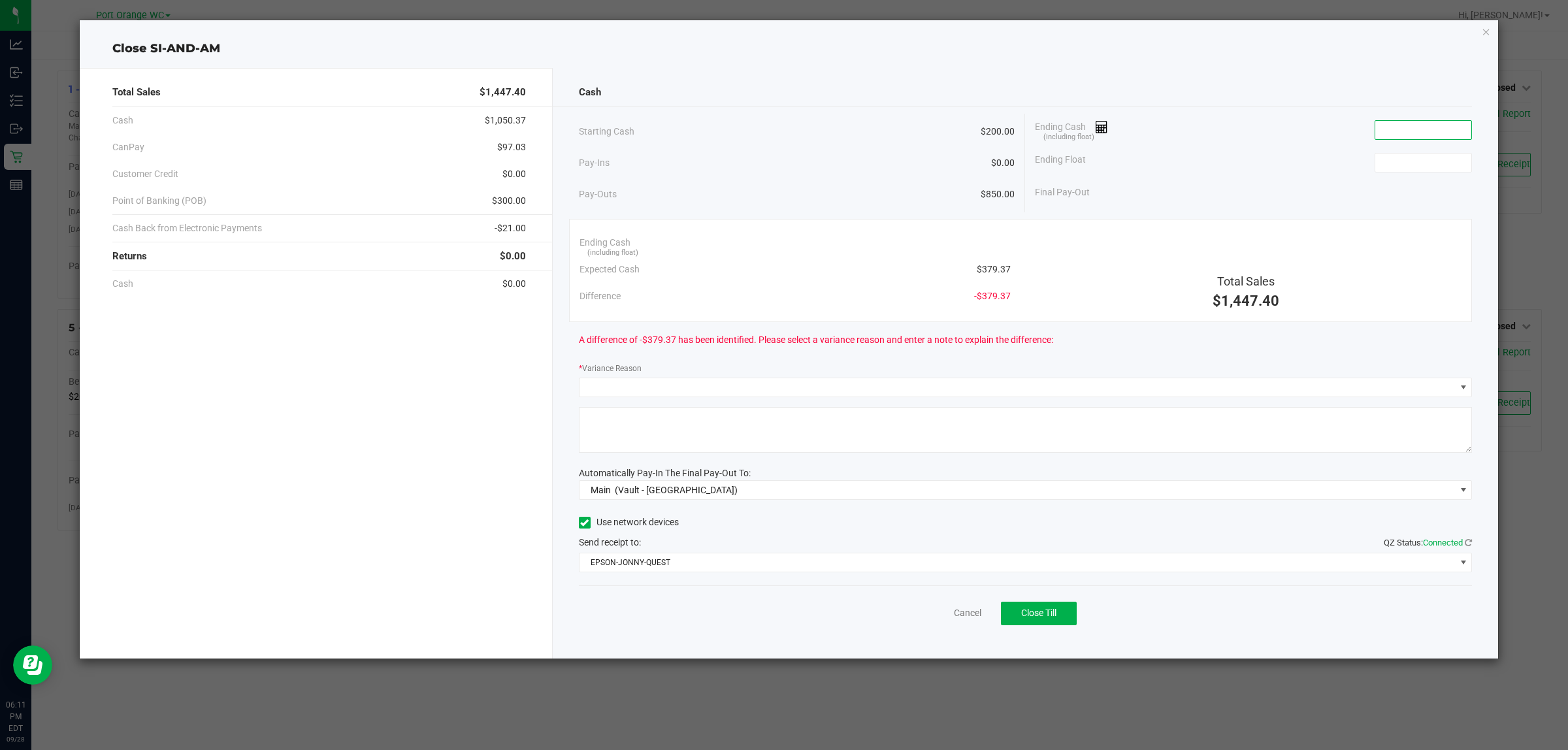
click at [1406, 124] on input at bounding box center [1423, 130] width 96 height 18
type input "$397.37"
click at [1406, 165] on input at bounding box center [1423, 162] width 96 height 18
type input "$200.00"
click at [1295, 191] on div "Final Pay-Out $197.37" at bounding box center [1254, 193] width 437 height 27
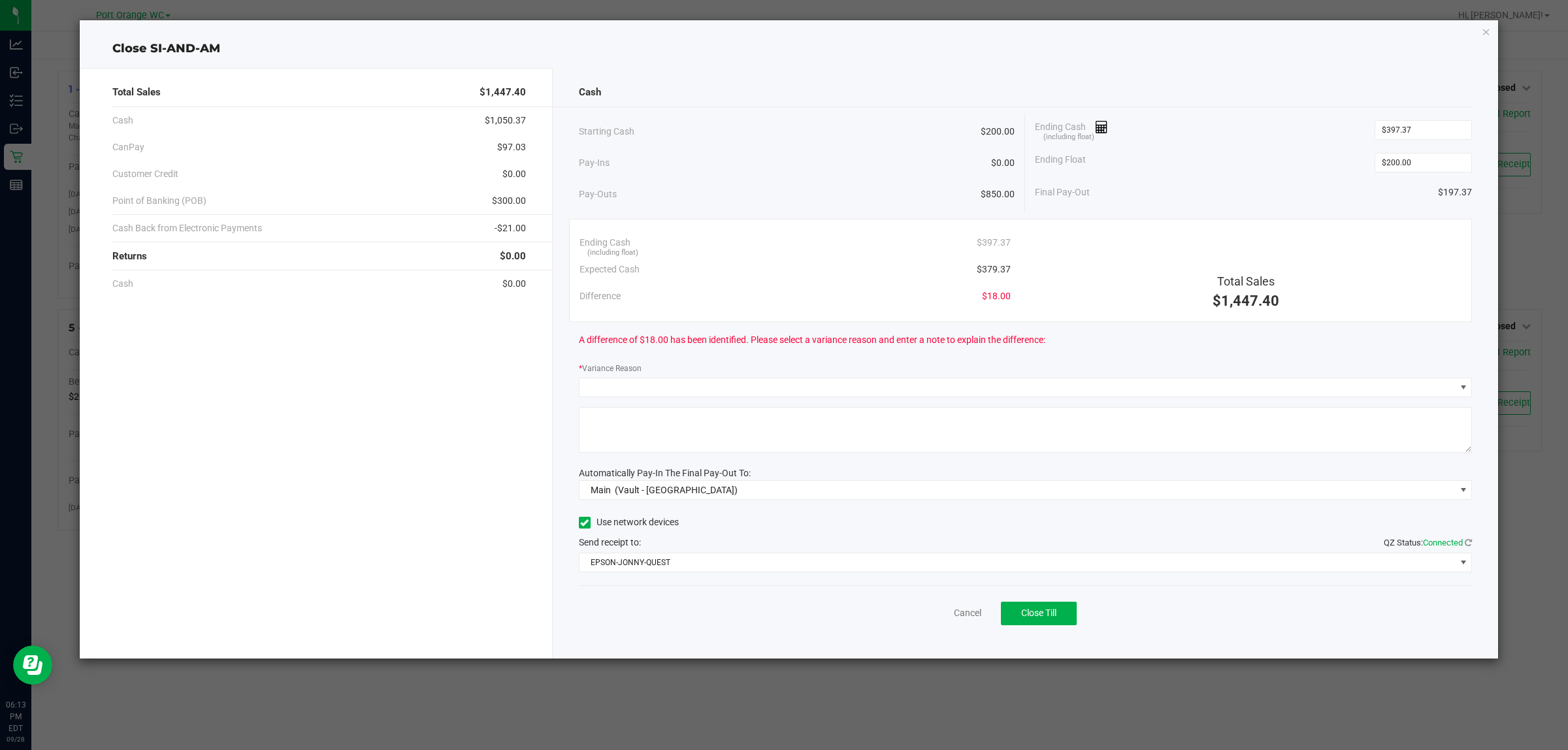
click at [1241, 179] on div "Final Pay-Out $197.37" at bounding box center [1254, 193] width 437 height 27
click at [1098, 362] on div "* Variance Reason" at bounding box center [1026, 369] width 894 height 16
click at [869, 388] on span at bounding box center [1017, 386] width 876 height 18
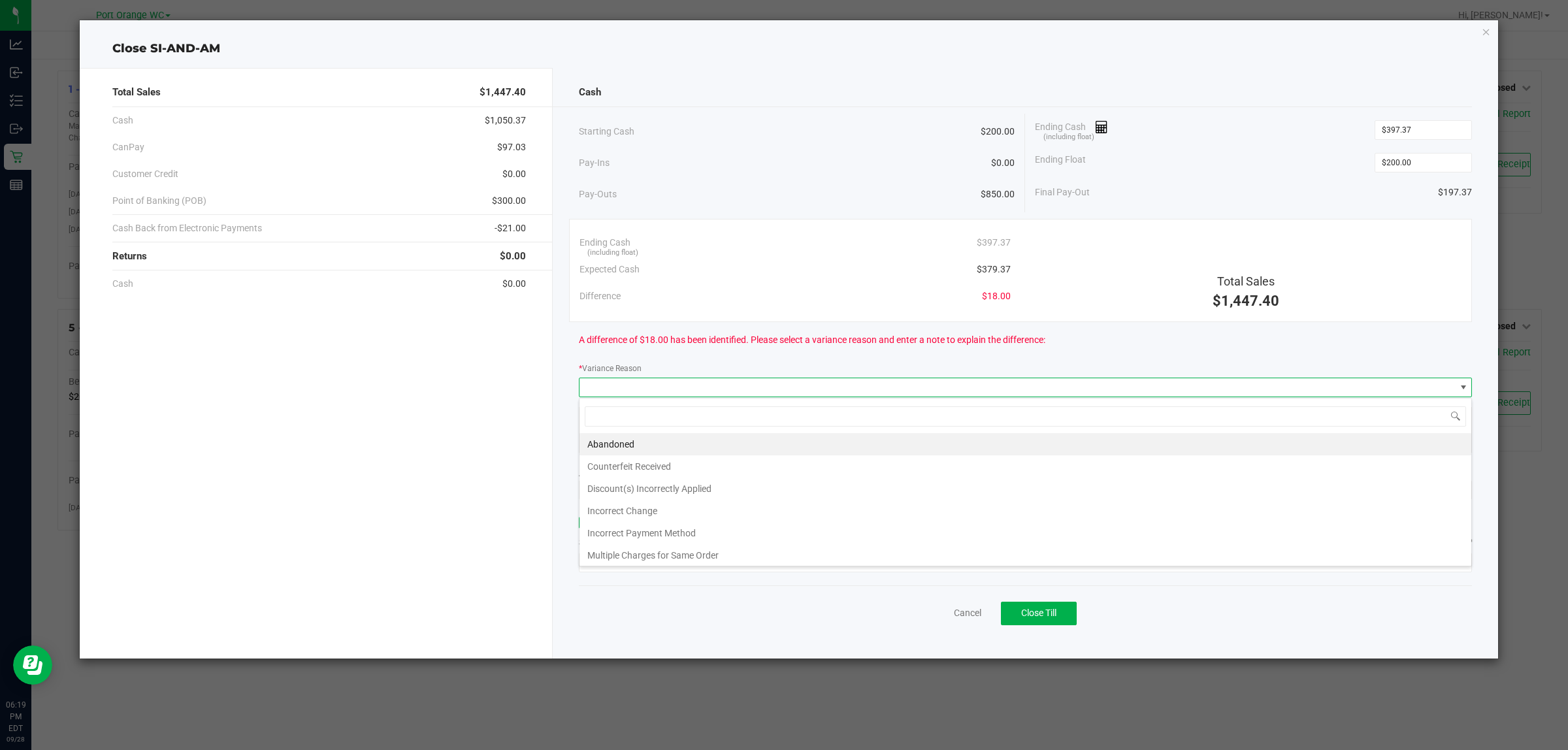
scroll to position [20, 893]
click at [615, 447] on li "Abandoned" at bounding box center [1025, 444] width 892 height 22
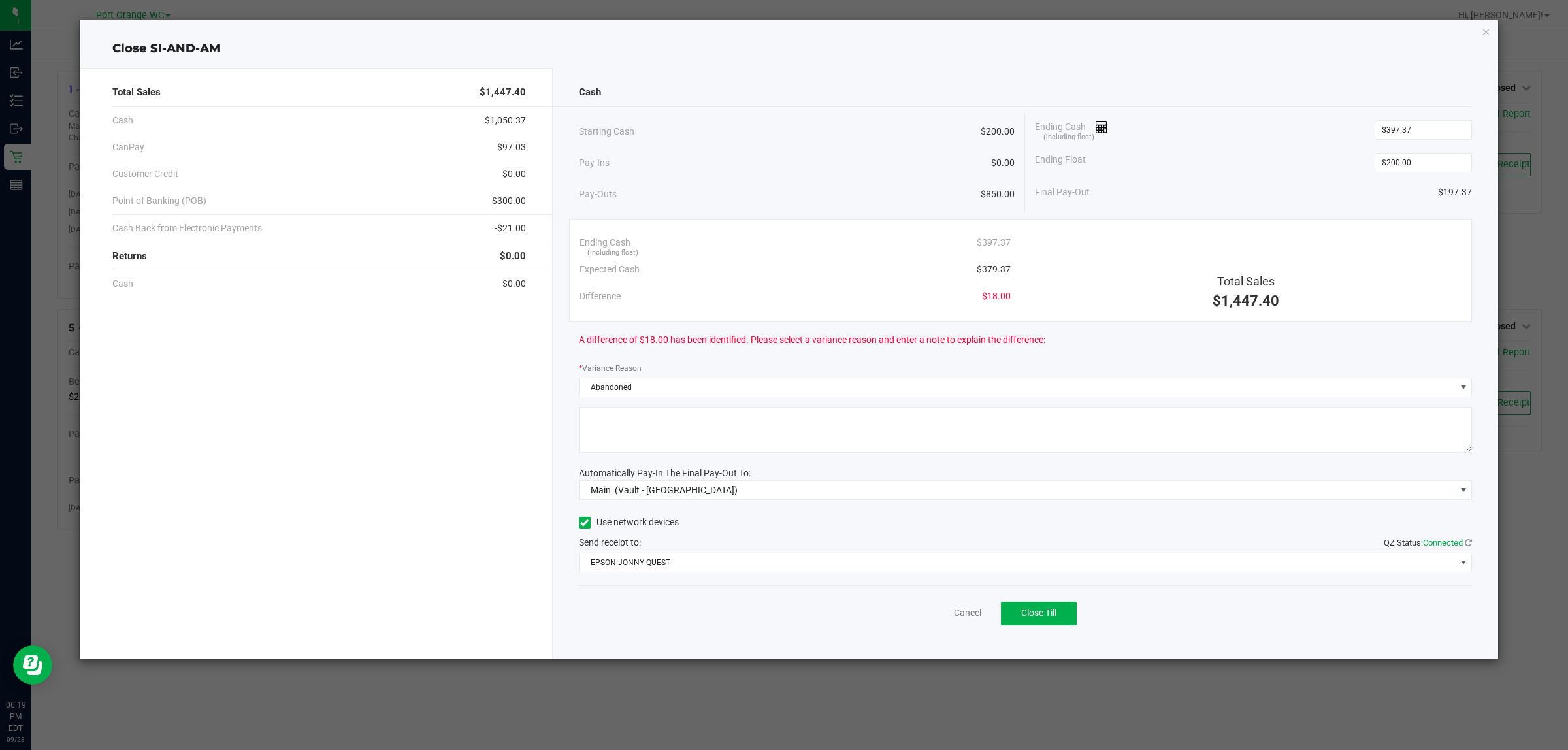
click at [711, 424] on textarea at bounding box center [1026, 430] width 894 height 46
type textarea "Dont kNow"
click at [824, 459] on div "Cash Starting Cash $200.00 Pay-Ins $0.00 Pay-Outs $850.00 Ending Cash (includin…" at bounding box center [1025, 363] width 946 height 591
click at [1051, 606] on button "Close Till" at bounding box center [1038, 614] width 75 height 24
click at [936, 615] on link "Dismiss" at bounding box center [938, 613] width 31 height 13
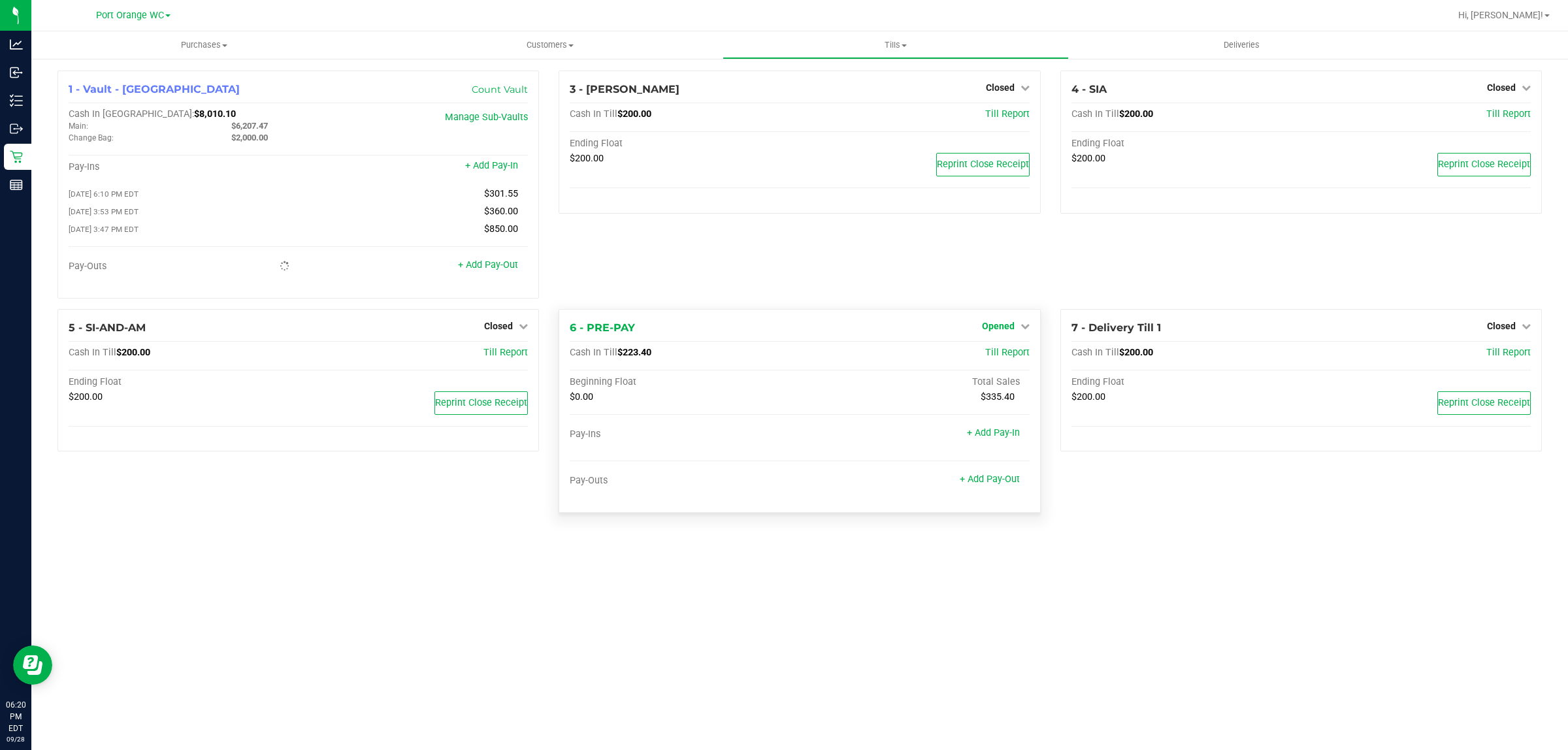
click at [1014, 326] on link "Opened" at bounding box center [1006, 325] width 48 height 10
click at [1001, 354] on link "Close Till" at bounding box center [999, 352] width 35 height 10
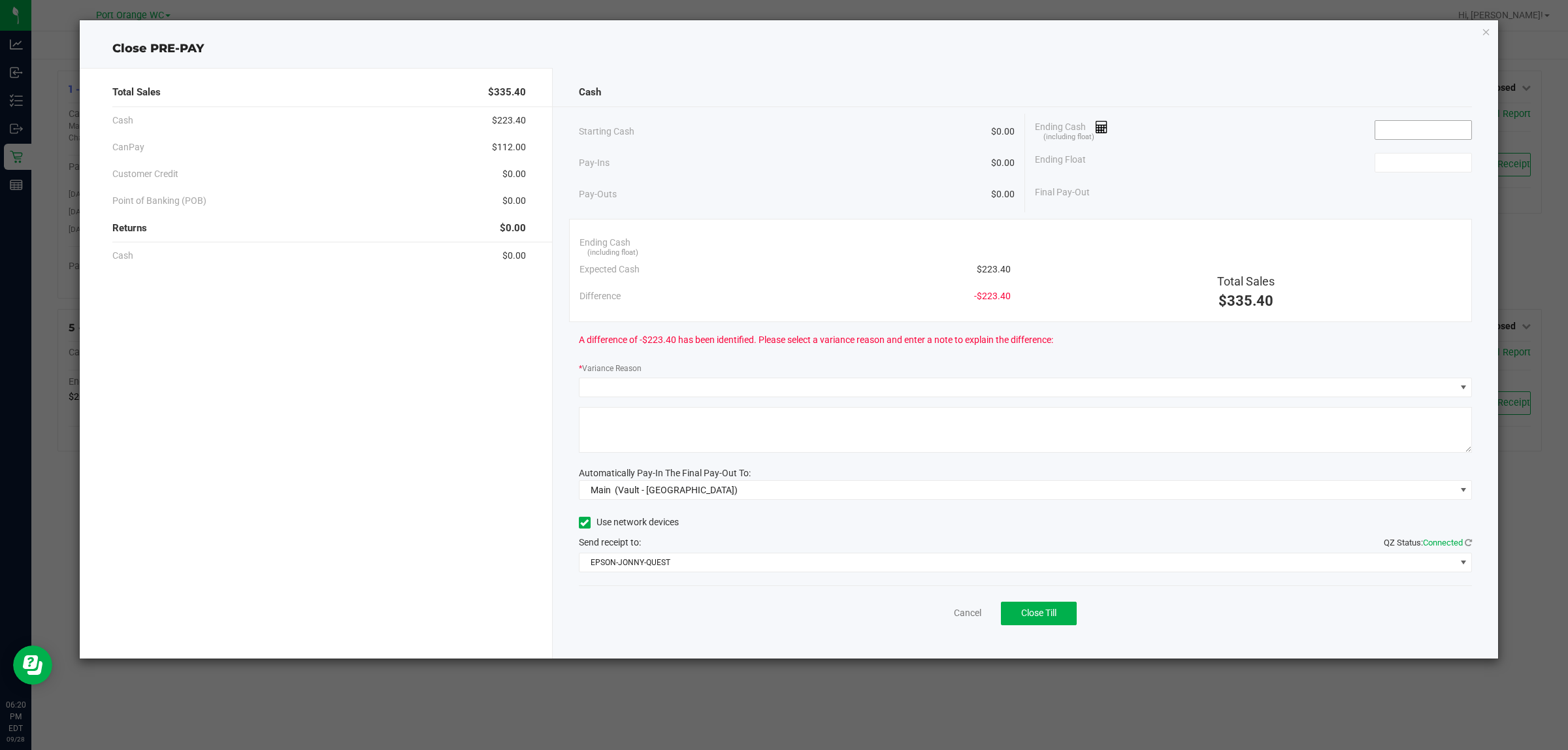
click at [1393, 126] on input at bounding box center [1423, 130] width 96 height 18
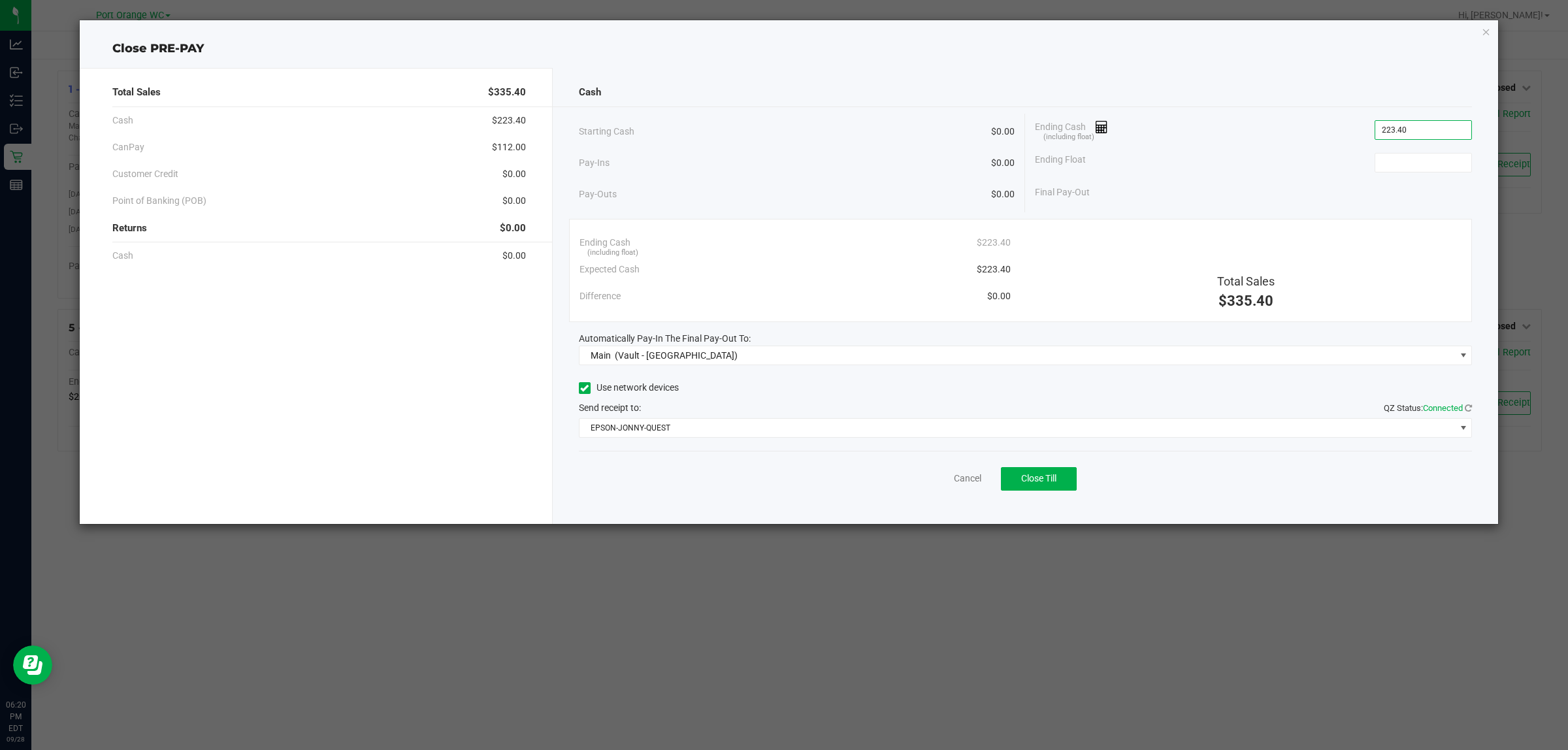
type input "$223.40"
click at [1295, 173] on div "Ending Float" at bounding box center [1254, 162] width 437 height 32
click at [1404, 165] on input at bounding box center [1423, 162] width 96 height 18
type input "$0.00"
click at [1302, 167] on div "Ending Float $0.00" at bounding box center [1254, 162] width 437 height 32
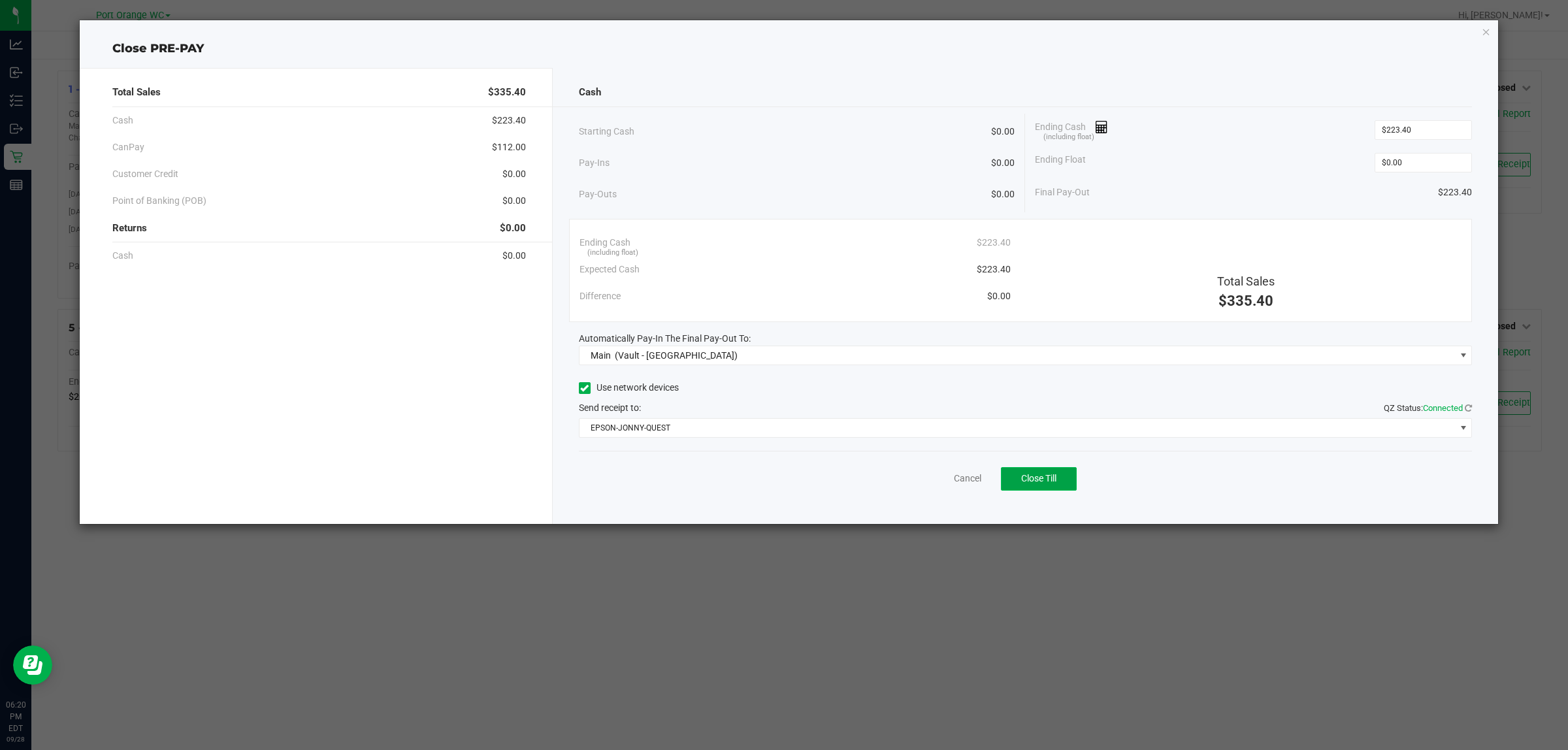
click at [1042, 480] on span "Close Till" at bounding box center [1038, 478] width 35 height 10
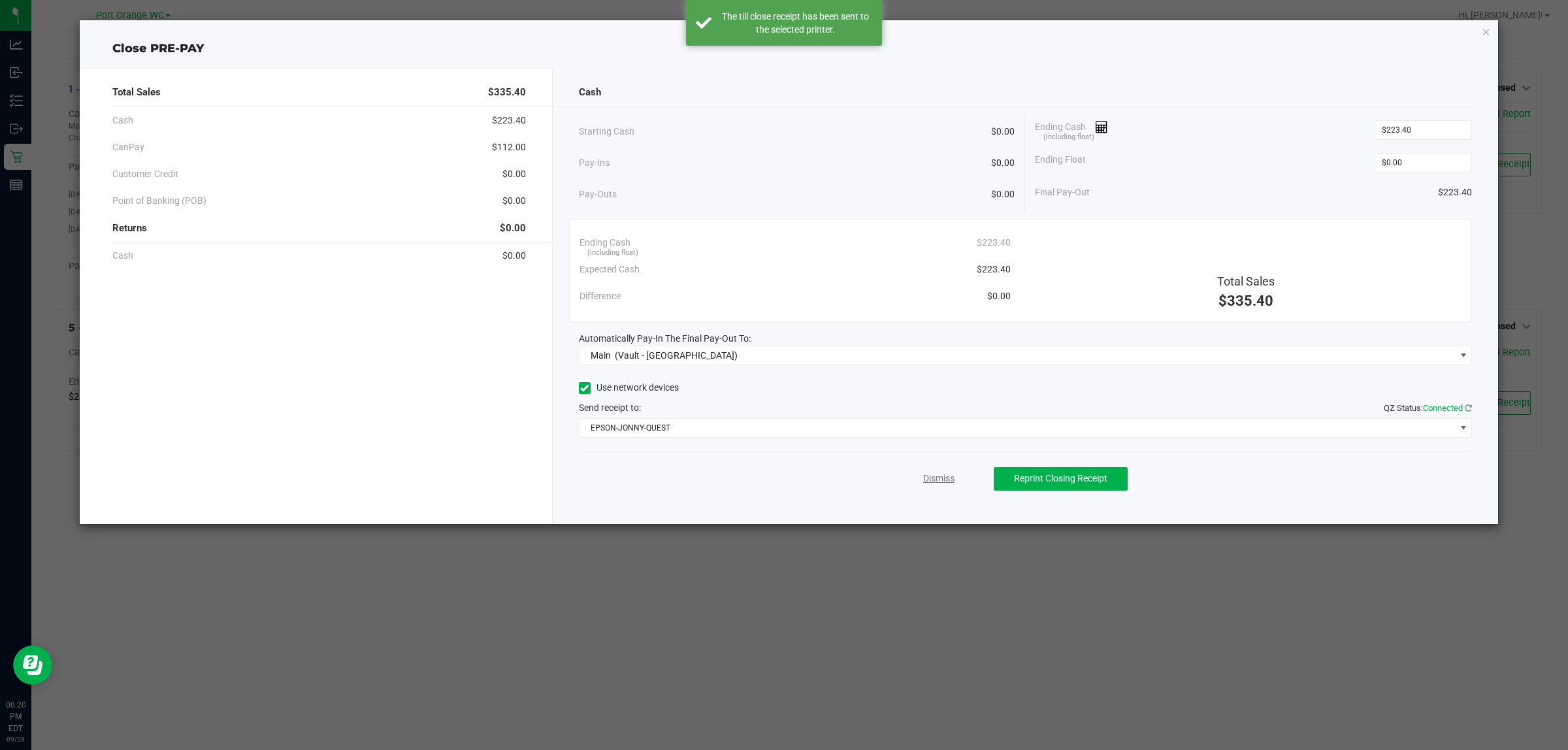
click at [930, 475] on link "Dismiss" at bounding box center [938, 478] width 31 height 13
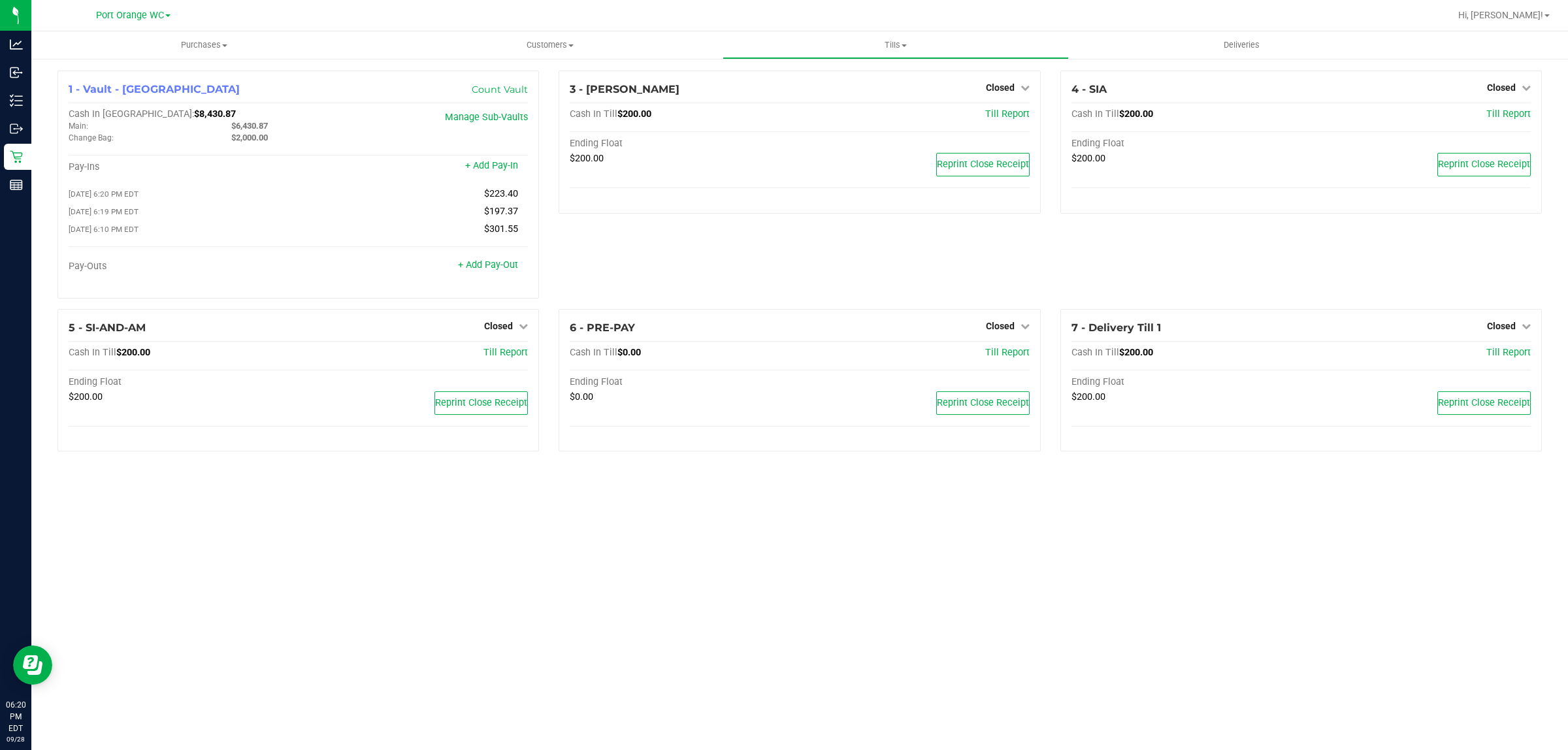
click at [544, 544] on div "Purchases Summary of purchases Fulfillment All purchases Customers All customer…" at bounding box center [800, 390] width 1537 height 719
click at [813, 593] on div "Purchases Summary of purchases Fulfillment All purchases Customers All customer…" at bounding box center [800, 390] width 1537 height 719
click at [397, 587] on div "Purchases Summary of purchases Fulfillment All purchases Customers All customer…" at bounding box center [800, 390] width 1537 height 719
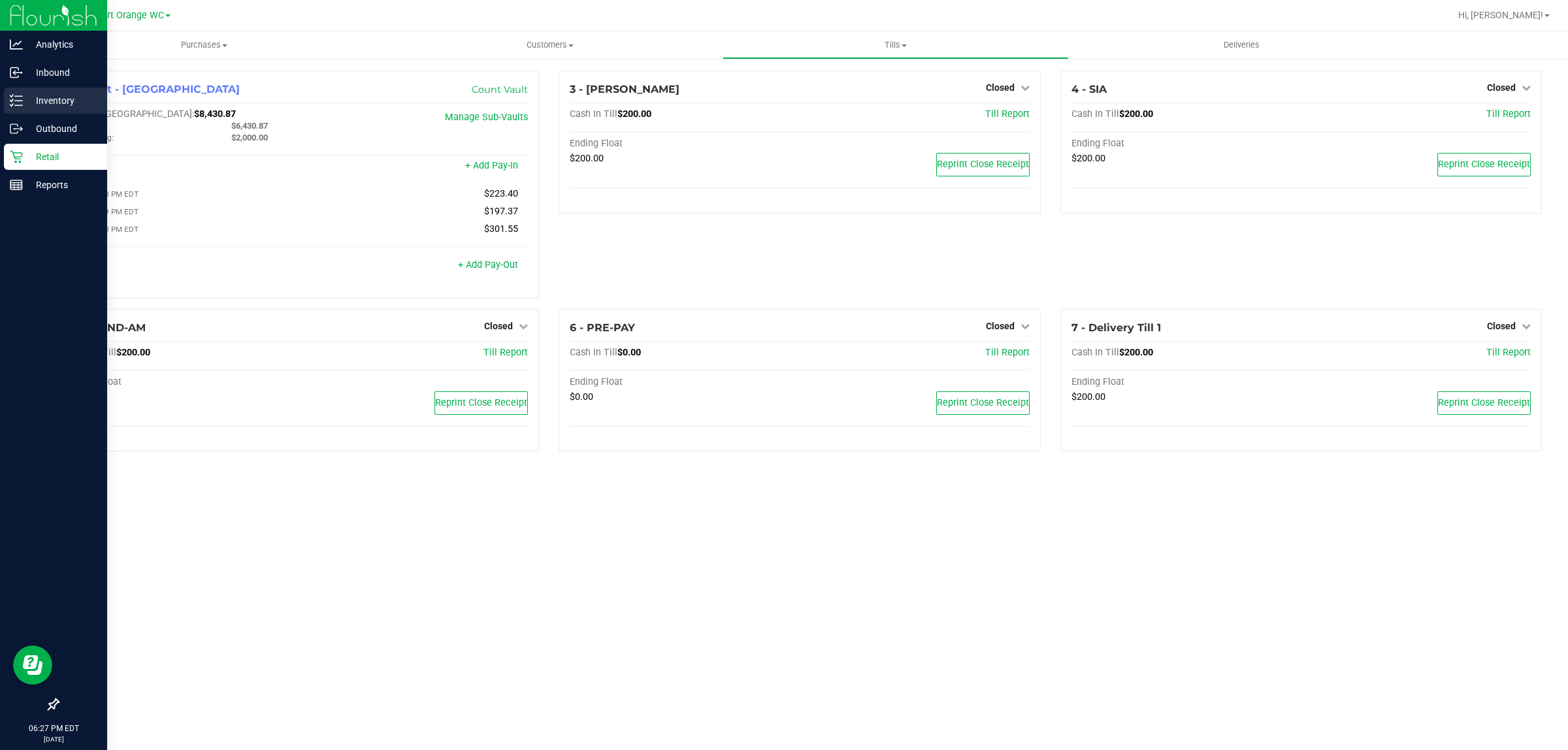
click at [47, 103] on p "Inventory" at bounding box center [62, 100] width 78 height 15
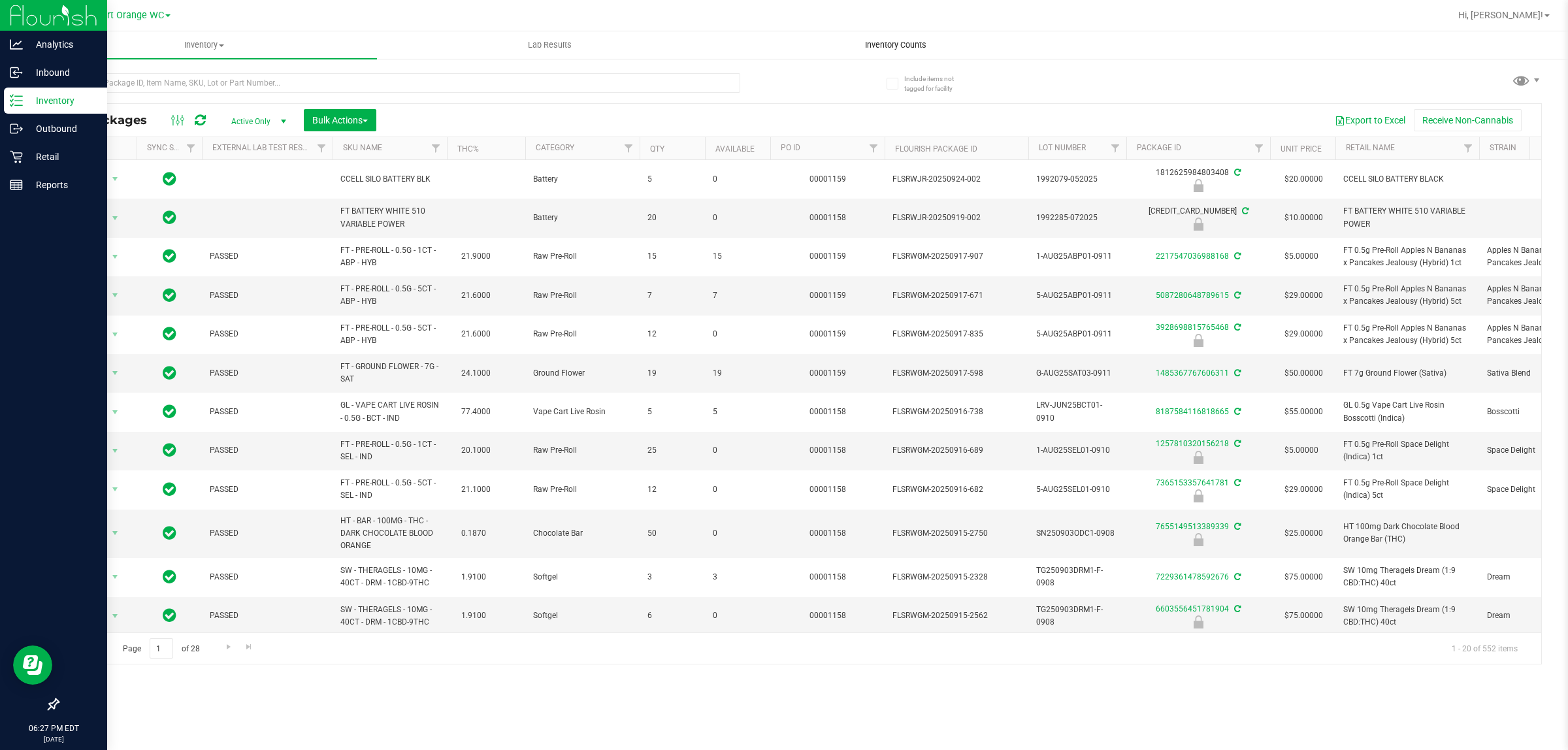
click at [892, 46] on span "Inventory Counts" at bounding box center [895, 45] width 96 height 11
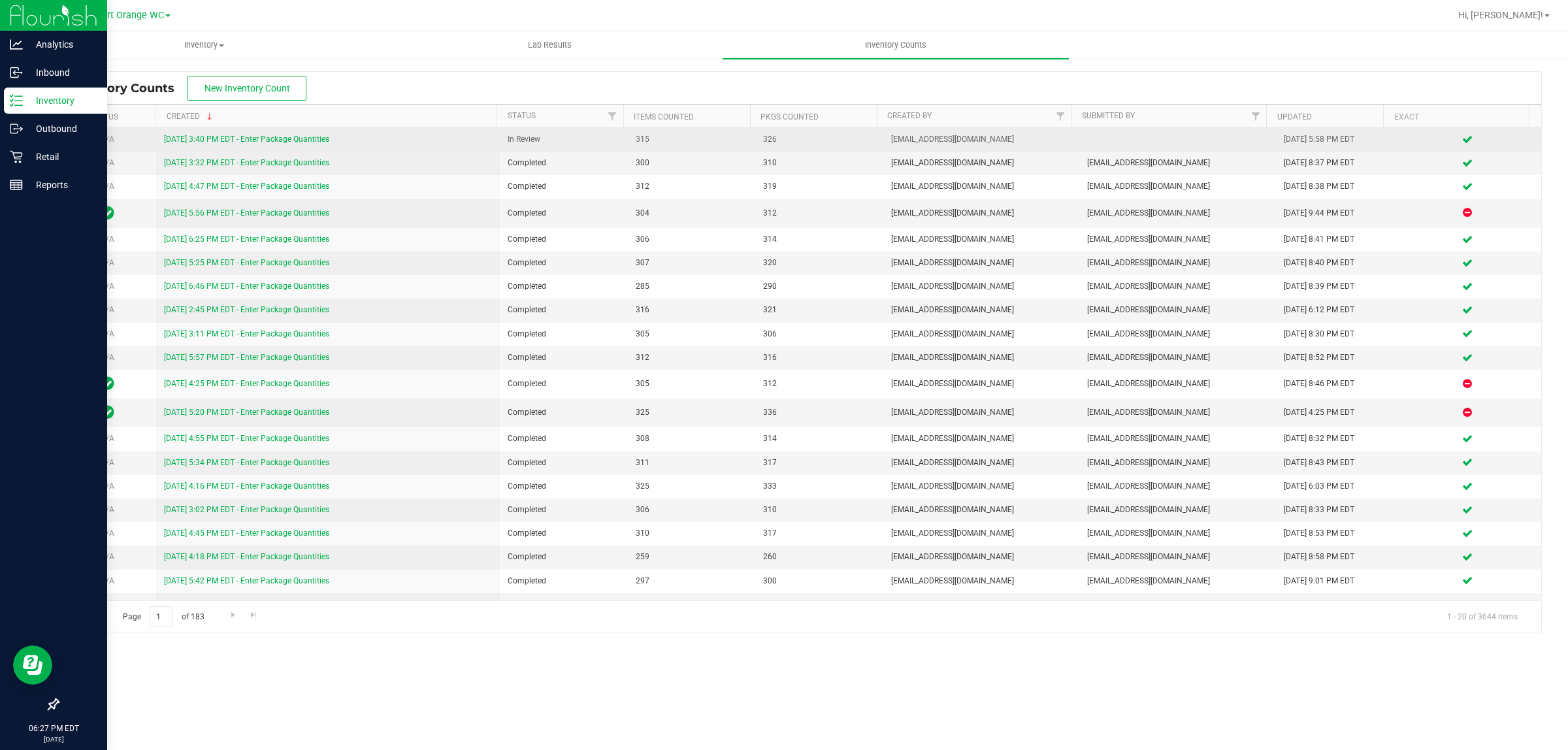
click at [316, 142] on link "[DATE] 3:40 PM EDT - Enter Package Quantities" at bounding box center [246, 139] width 165 height 10
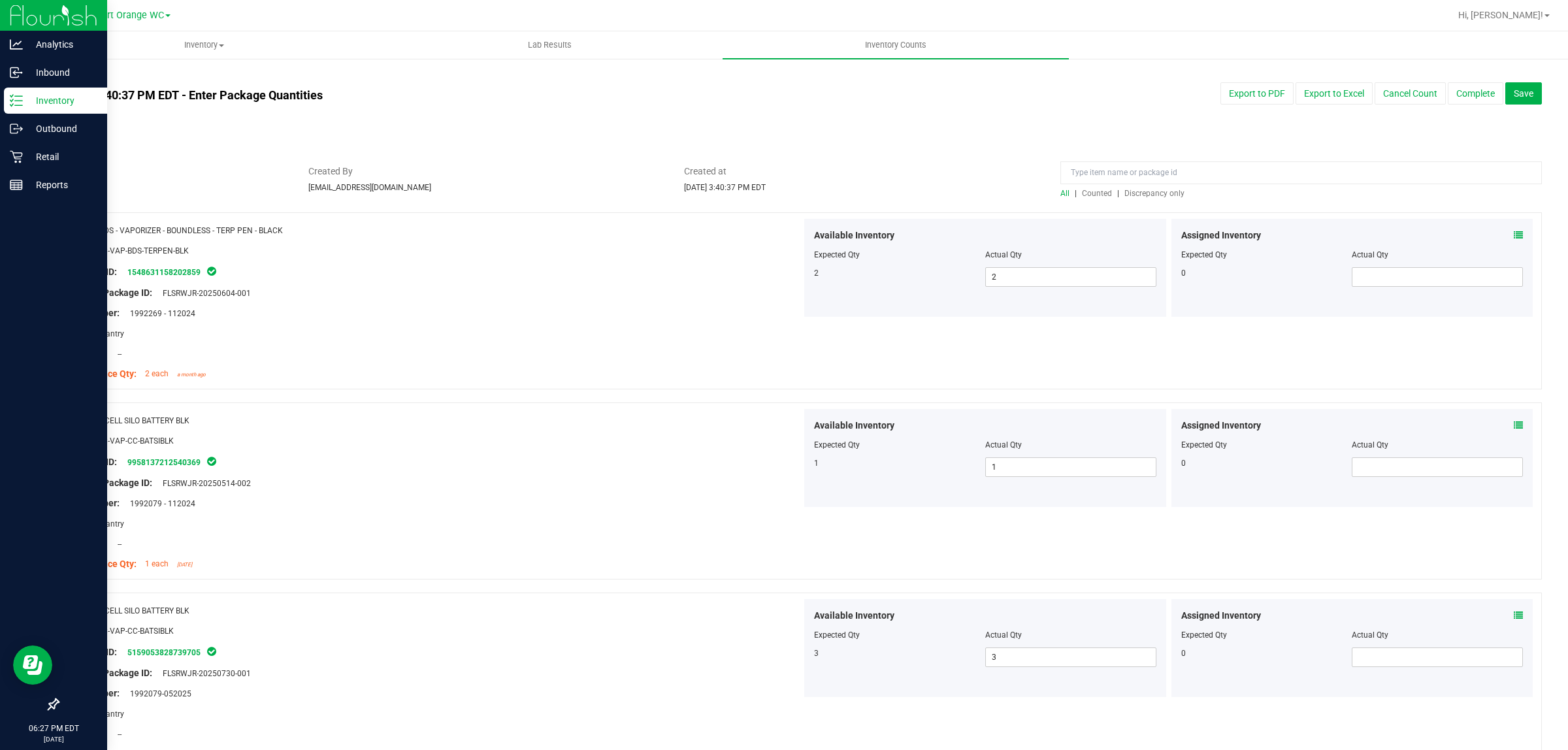
click at [1149, 196] on span "Discrepancy only" at bounding box center [1154, 194] width 60 height 10
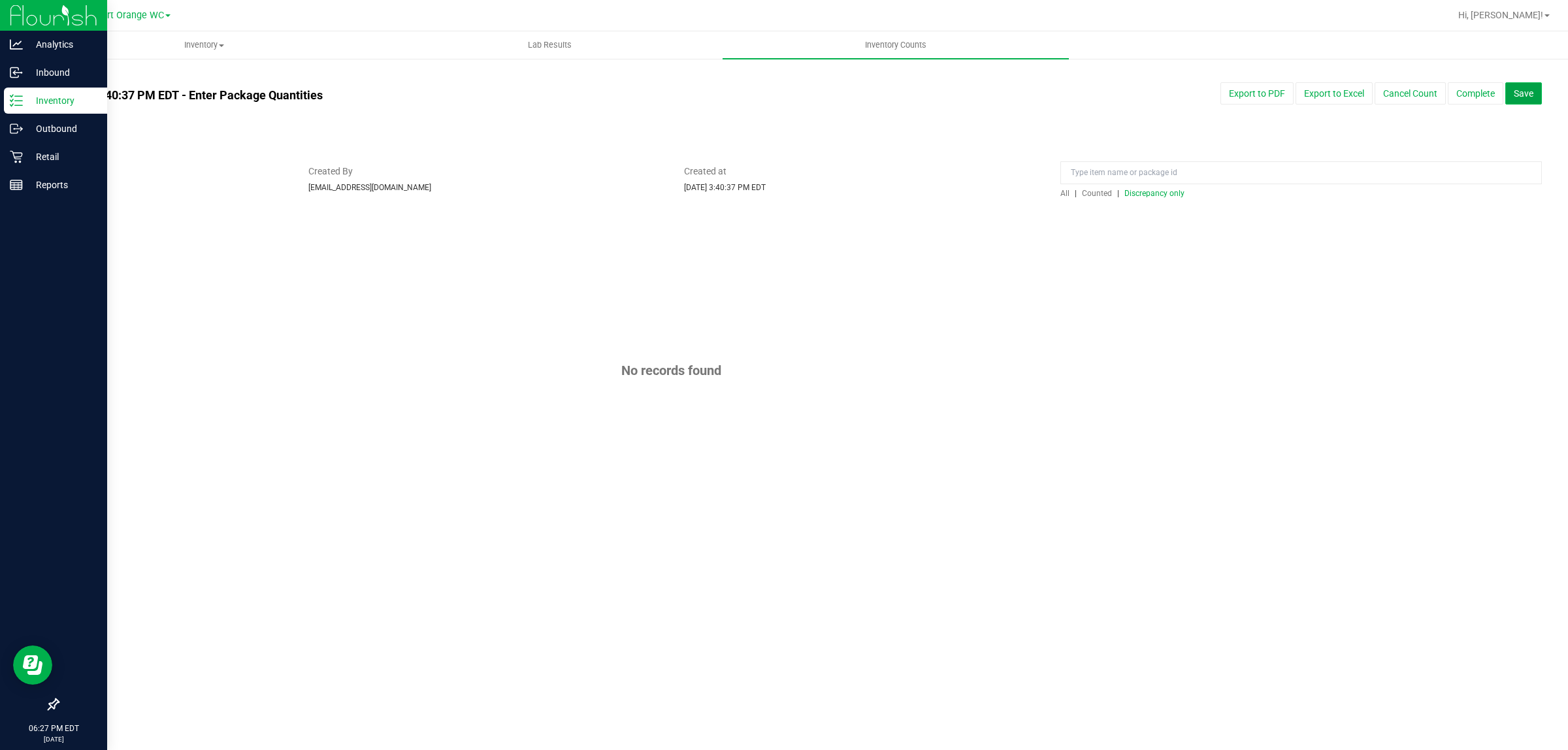
click at [1520, 90] on span "Save" at bounding box center [1523, 93] width 20 height 10
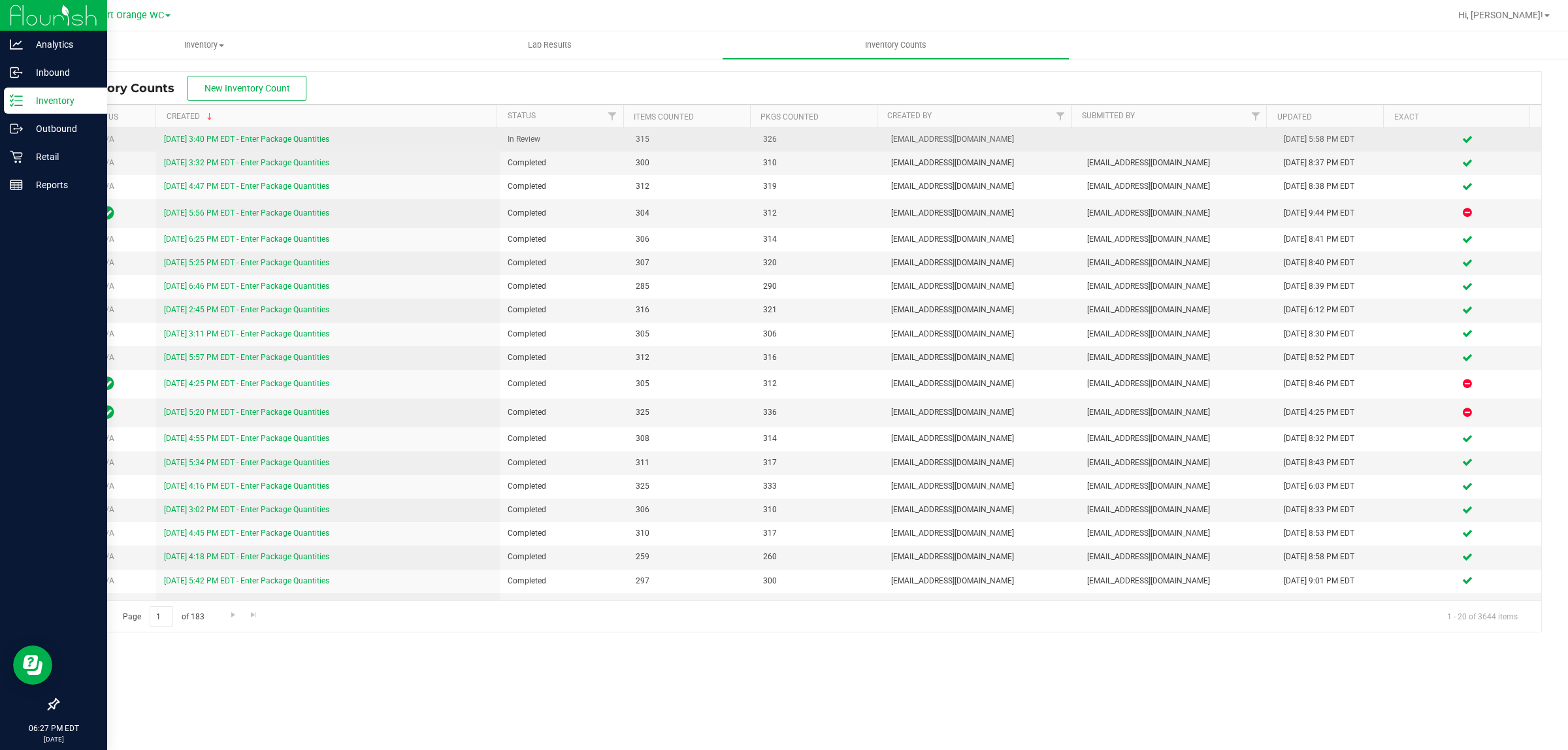
click at [302, 132] on td "[DATE] 3:40 PM EDT - Enter Package Quantities" at bounding box center [328, 139] width 344 height 24
click at [302, 137] on link "[DATE] 3:40 PM EDT - Enter Package Quantities" at bounding box center [246, 139] width 165 height 10
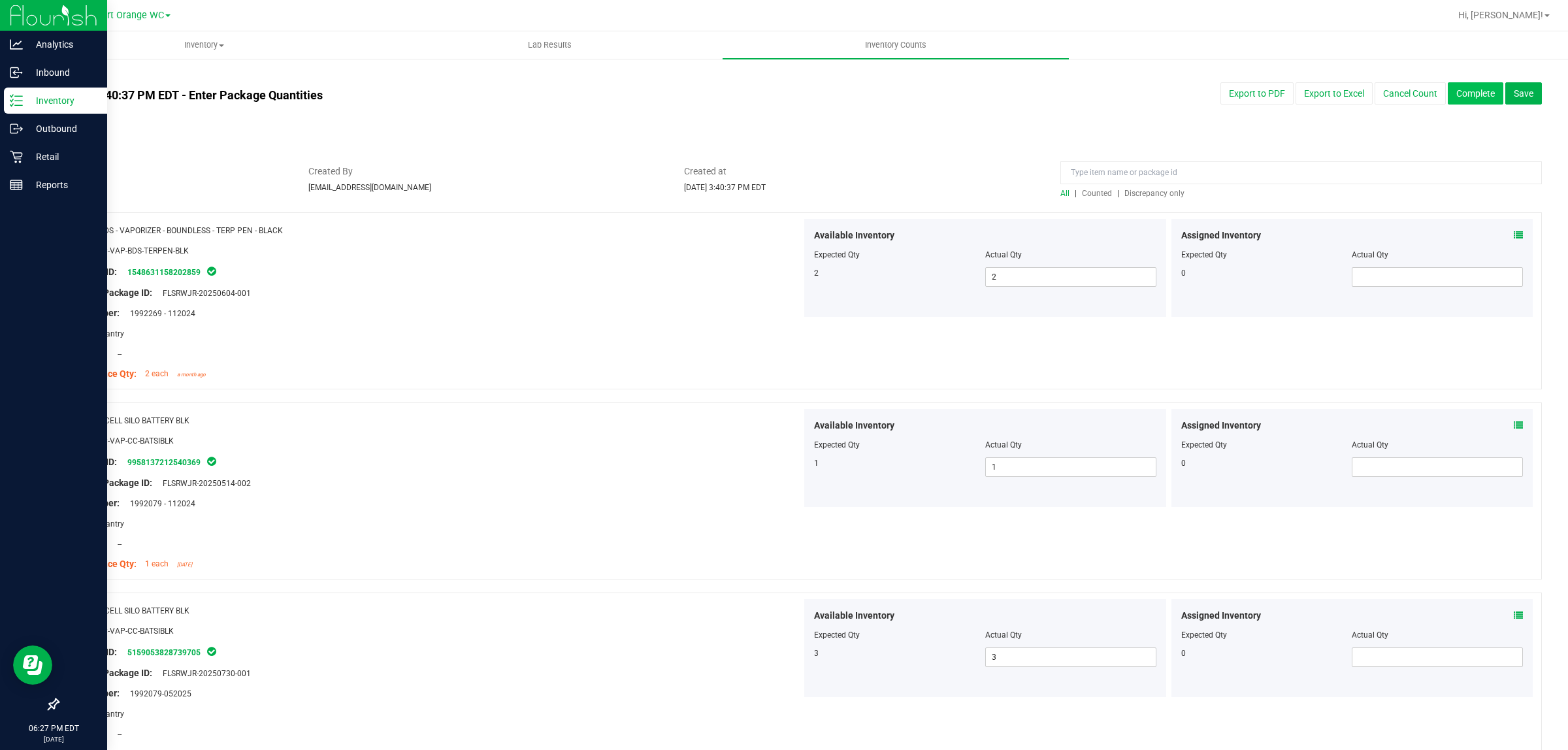
click at [1474, 89] on button "Complete" at bounding box center [1475, 93] width 55 height 22
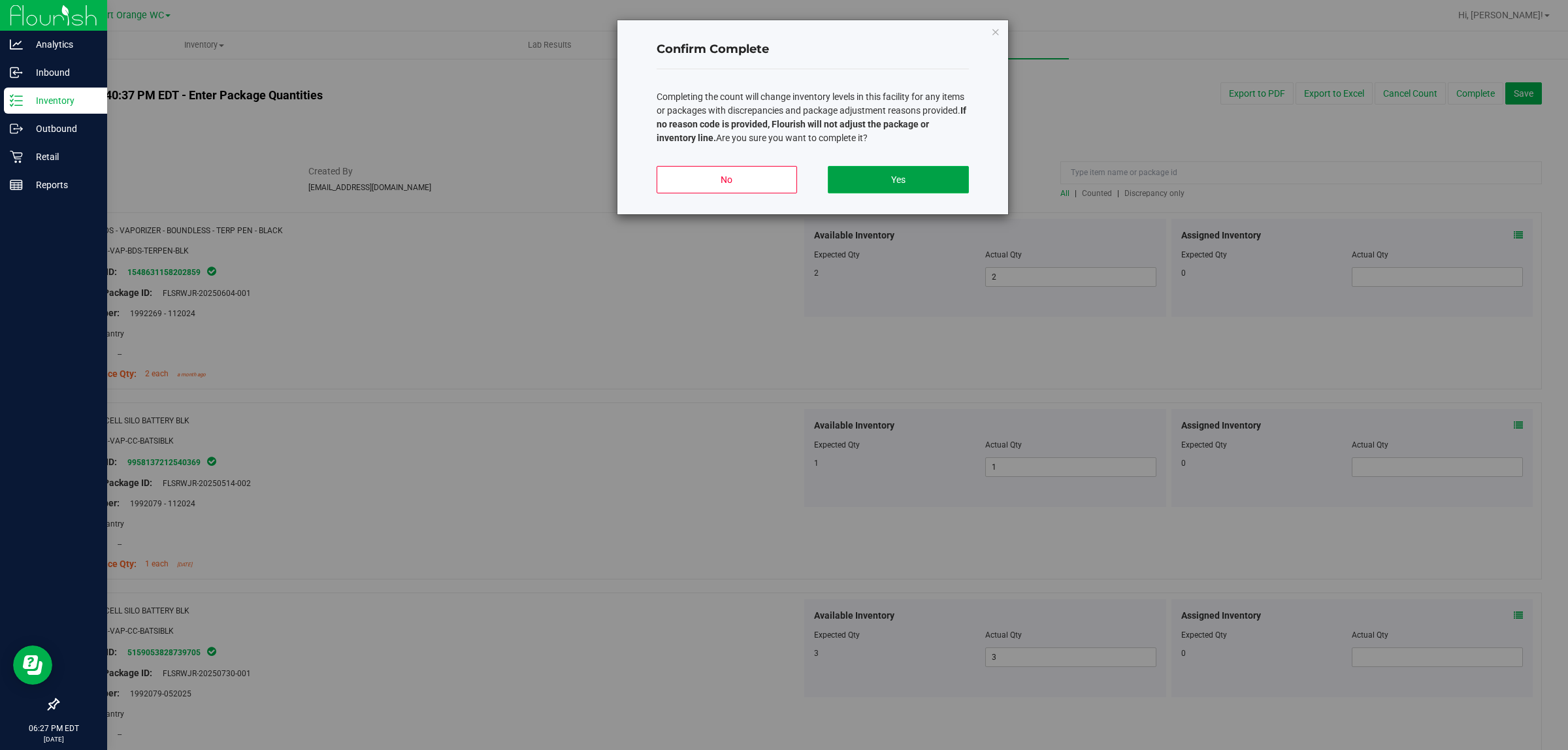
click at [884, 183] on button "Yes" at bounding box center [897, 179] width 140 height 28
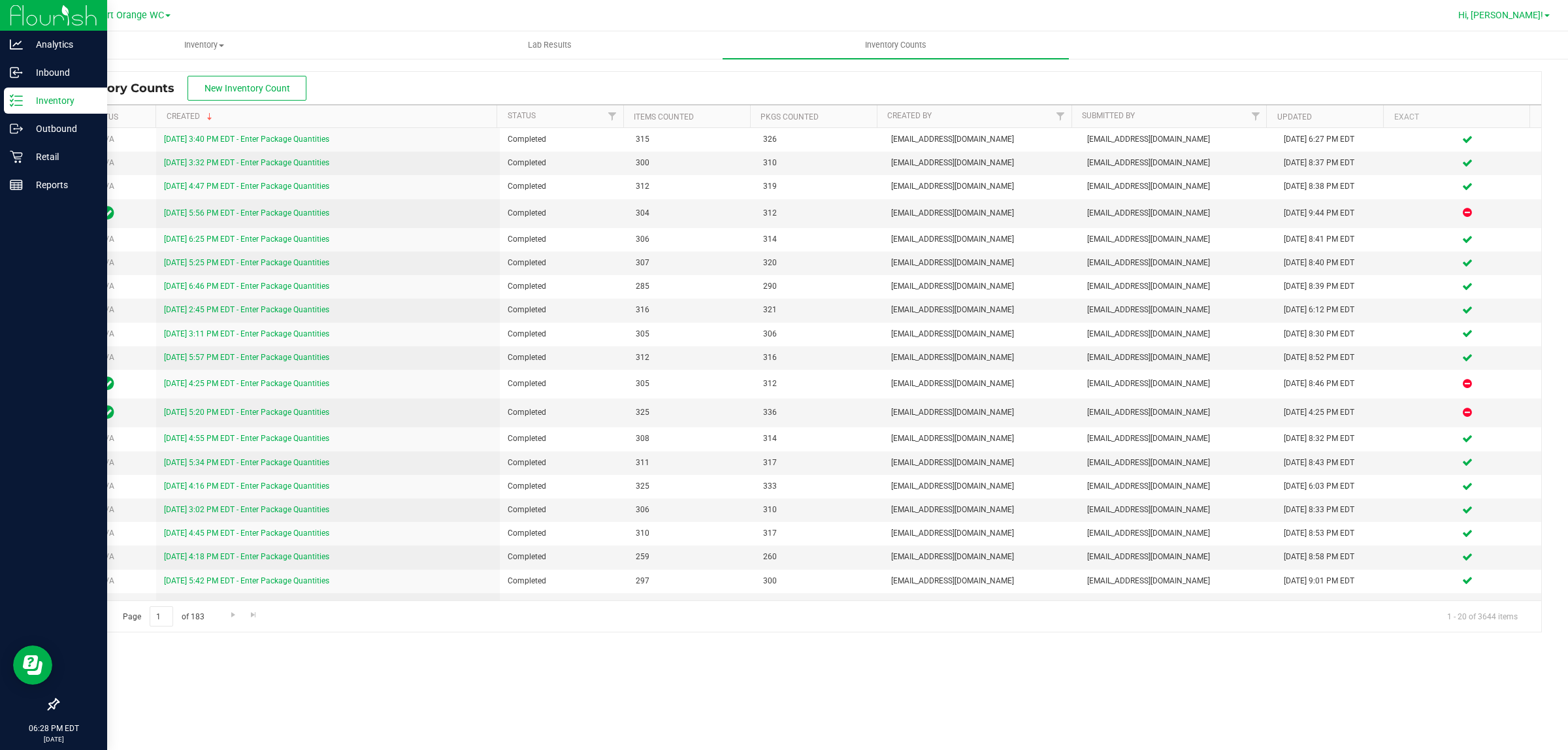
click at [1520, 17] on span "Hi, [PERSON_NAME]!" at bounding box center [1500, 14] width 85 height 10
click at [1523, 115] on li "Sign Out" at bounding box center [1509, 115] width 98 height 24
